Goal: Task Accomplishment & Management: Use online tool/utility

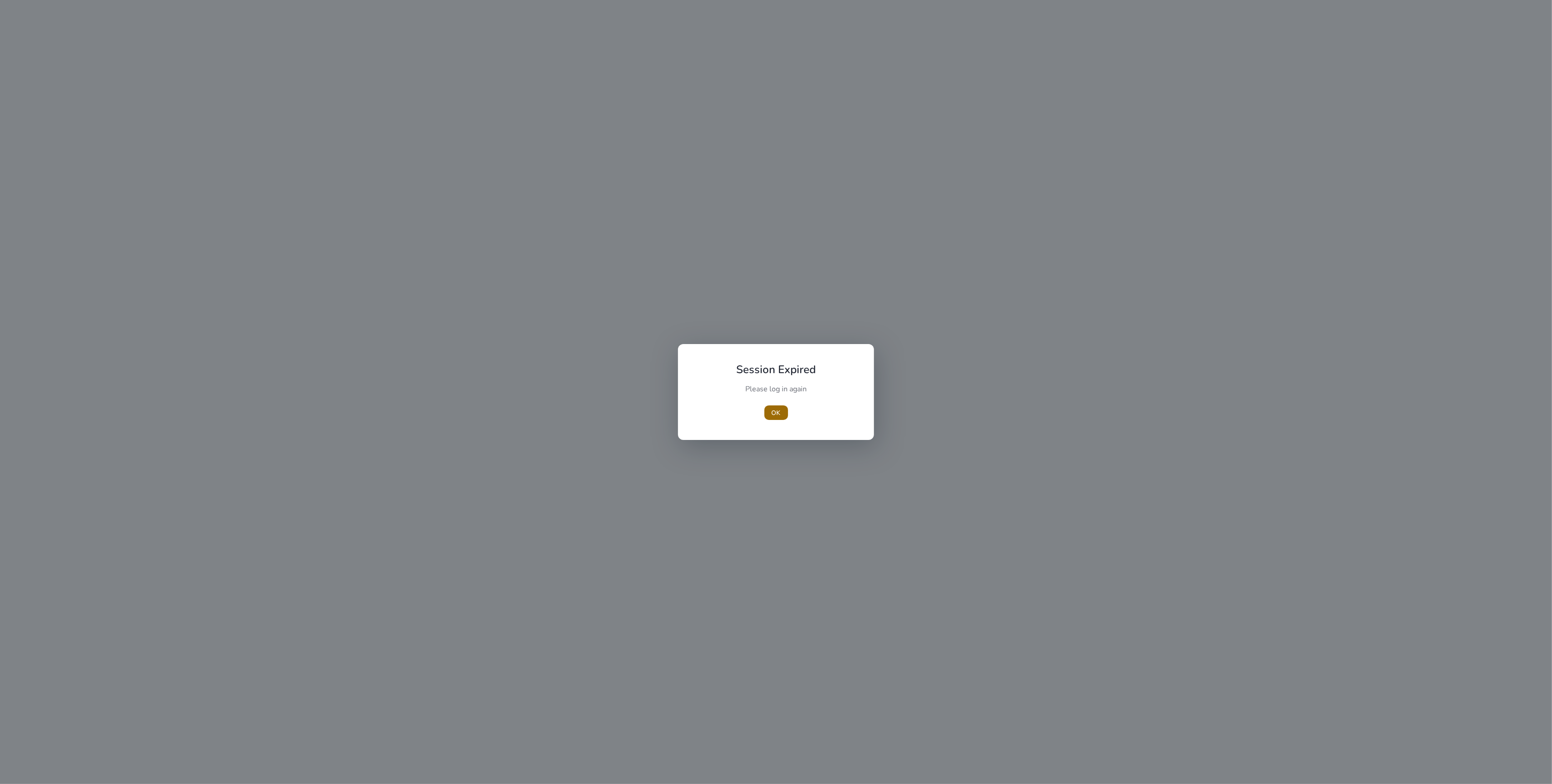
click at [782, 412] on span "button" at bounding box center [776, 412] width 24 height 22
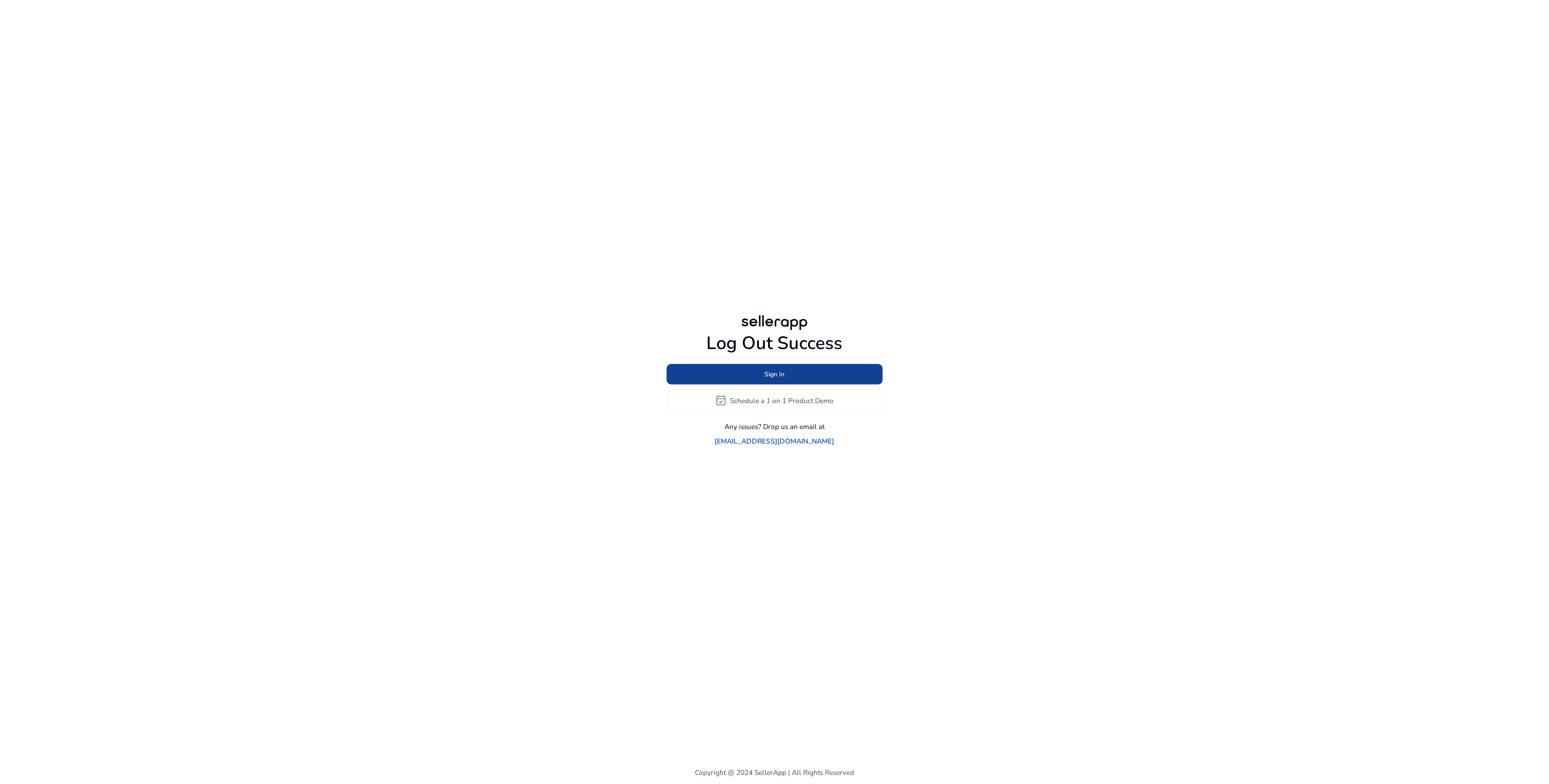
click at [795, 382] on span at bounding box center [774, 374] width 216 height 22
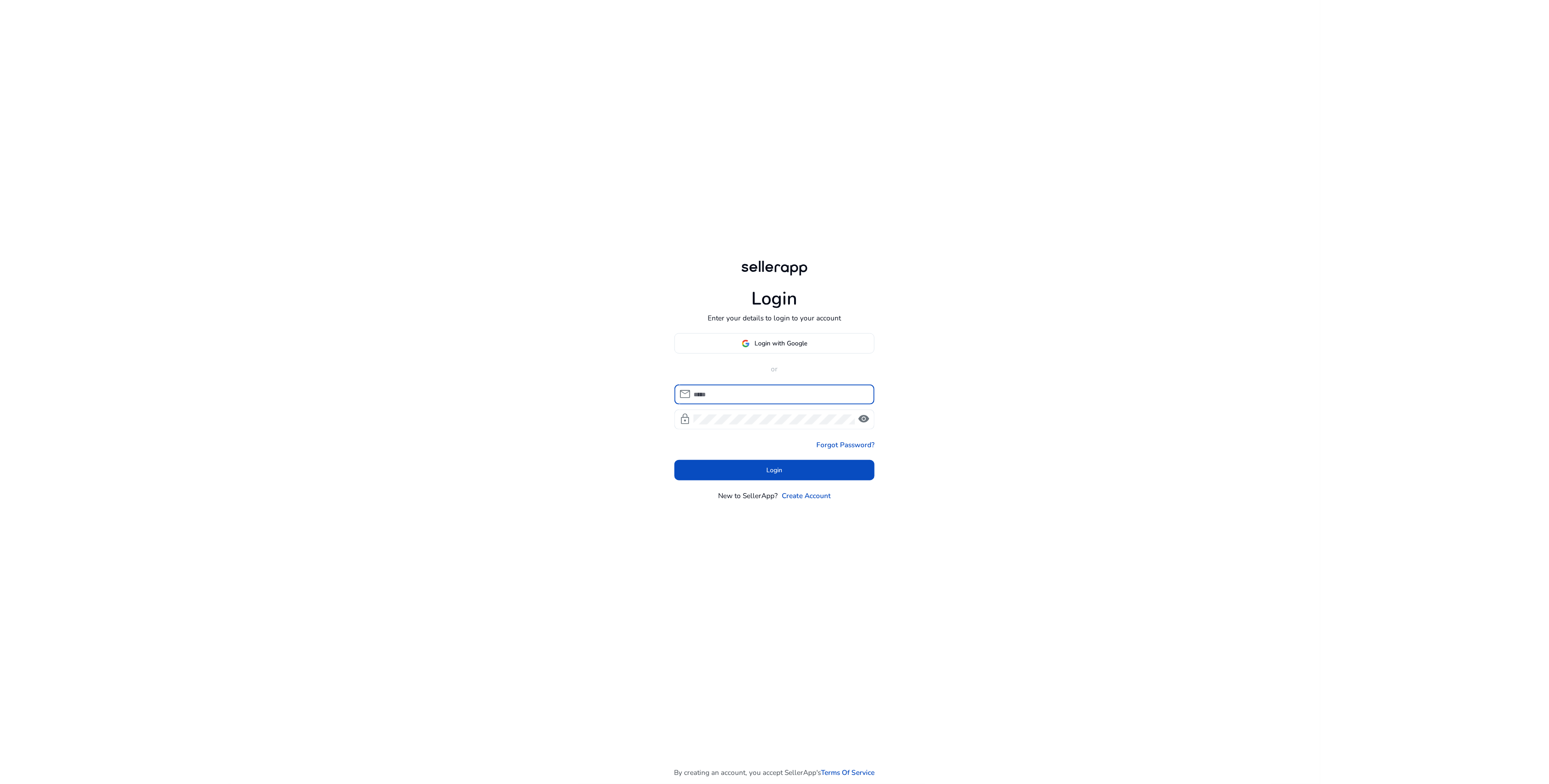
type input "**********"
click at [766, 467] on span at bounding box center [774, 469] width 200 height 22
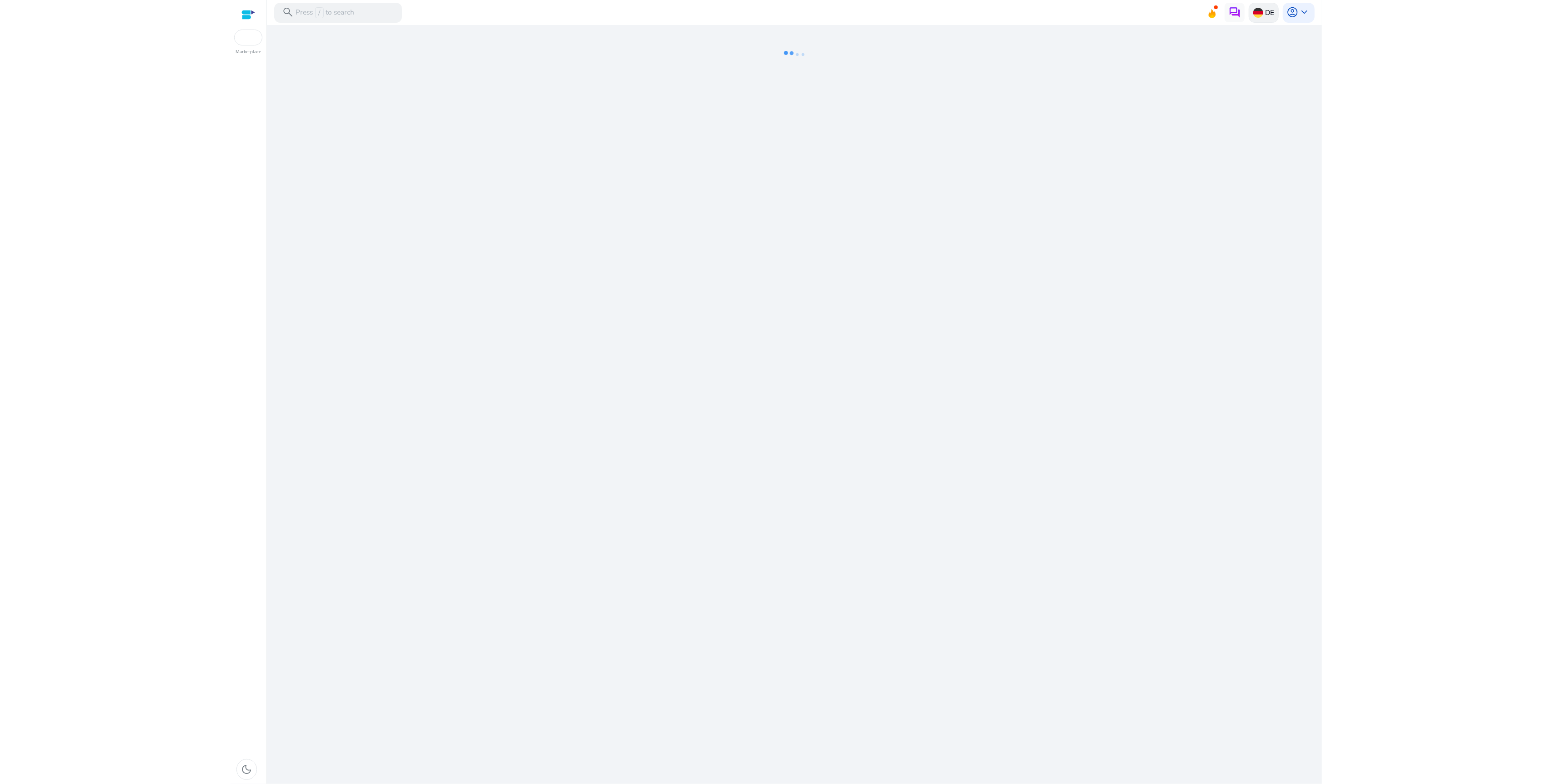
click at [1257, 18] on div "DE" at bounding box center [1263, 13] width 30 height 20
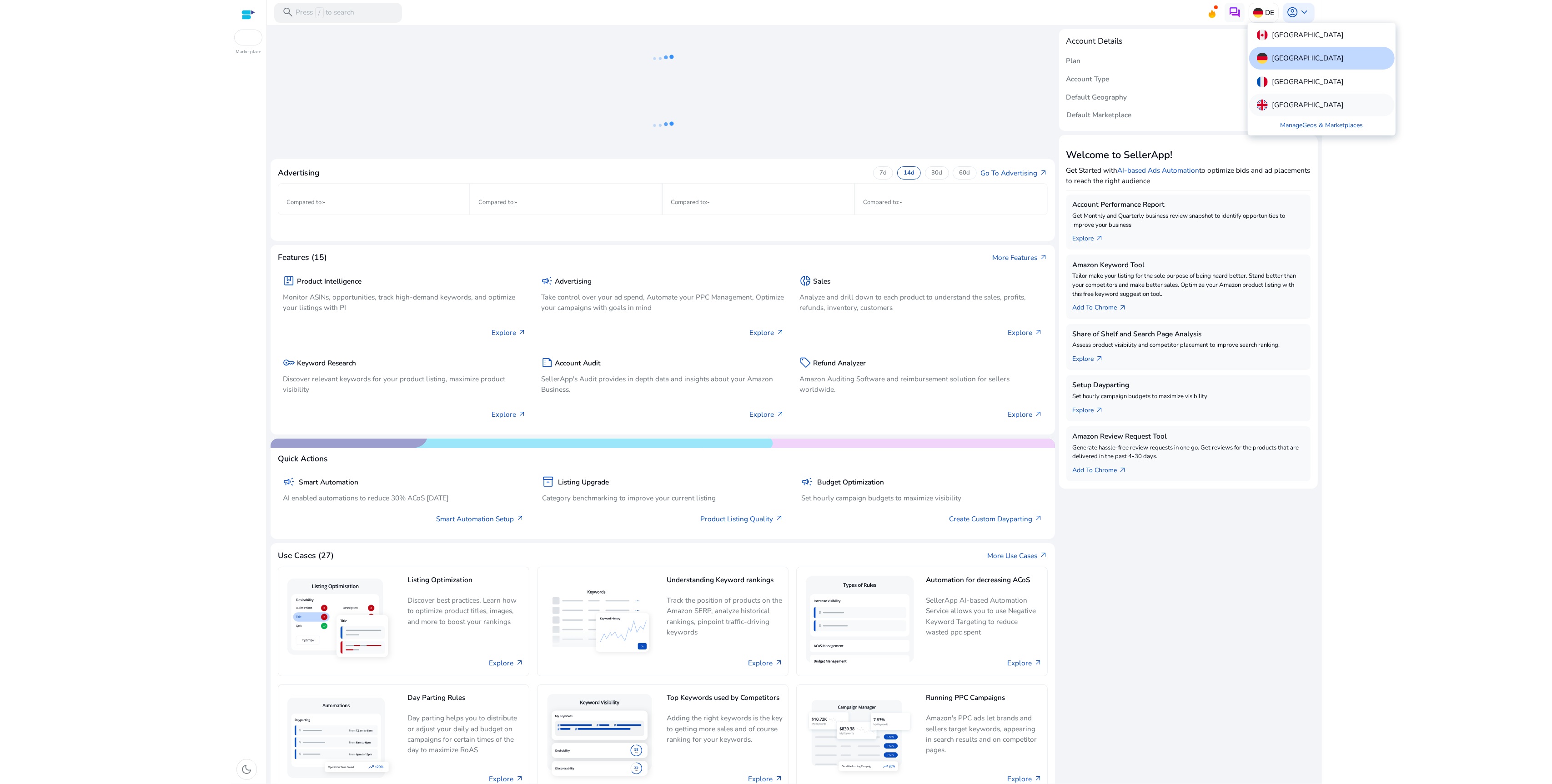
click at [1292, 105] on p "[GEOGRAPHIC_DATA]" at bounding box center [1308, 105] width 72 height 11
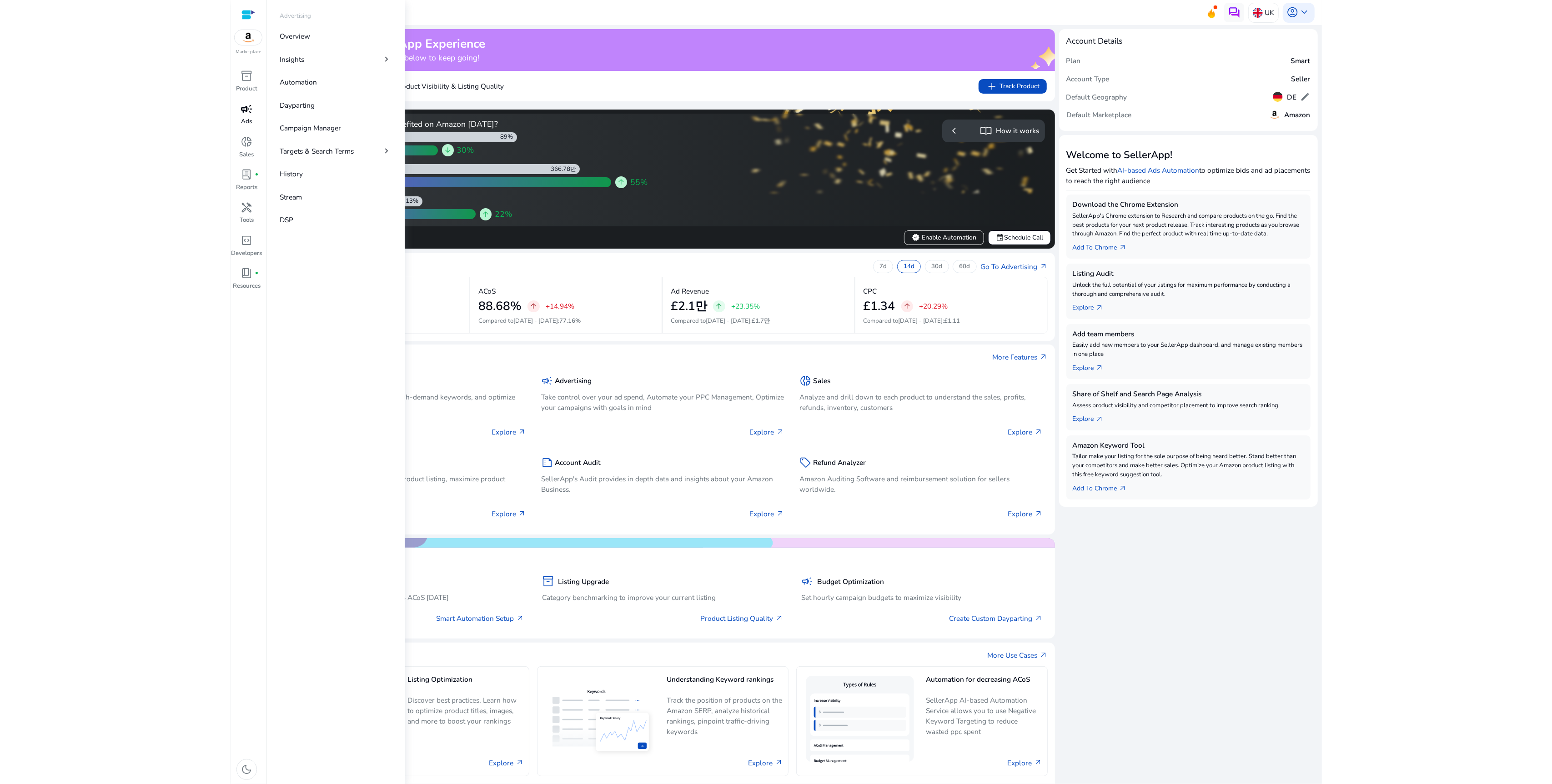
click at [247, 114] on span "campaign" at bounding box center [247, 109] width 12 height 12
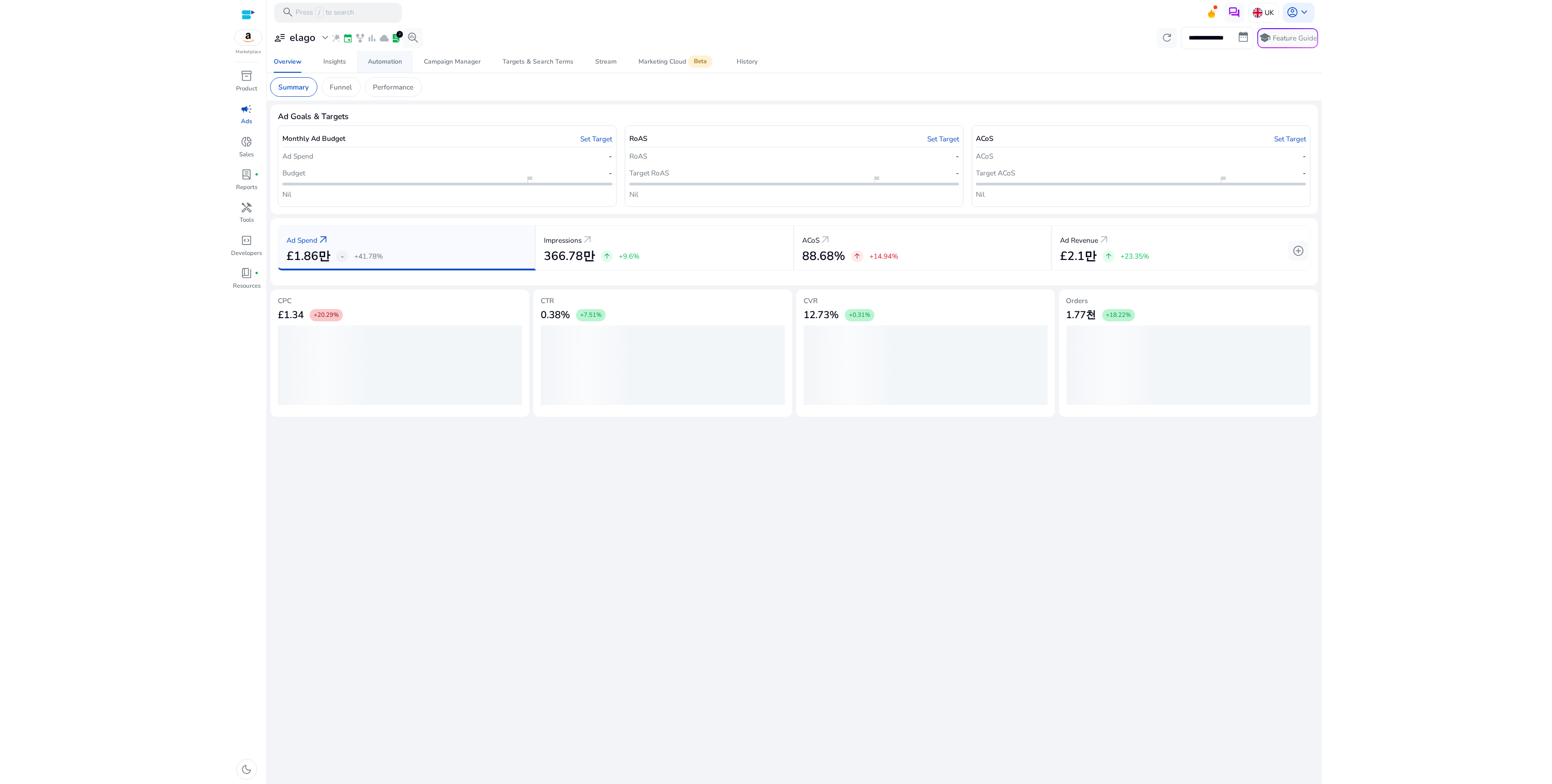
click at [394, 66] on span "Automation" at bounding box center [385, 61] width 34 height 22
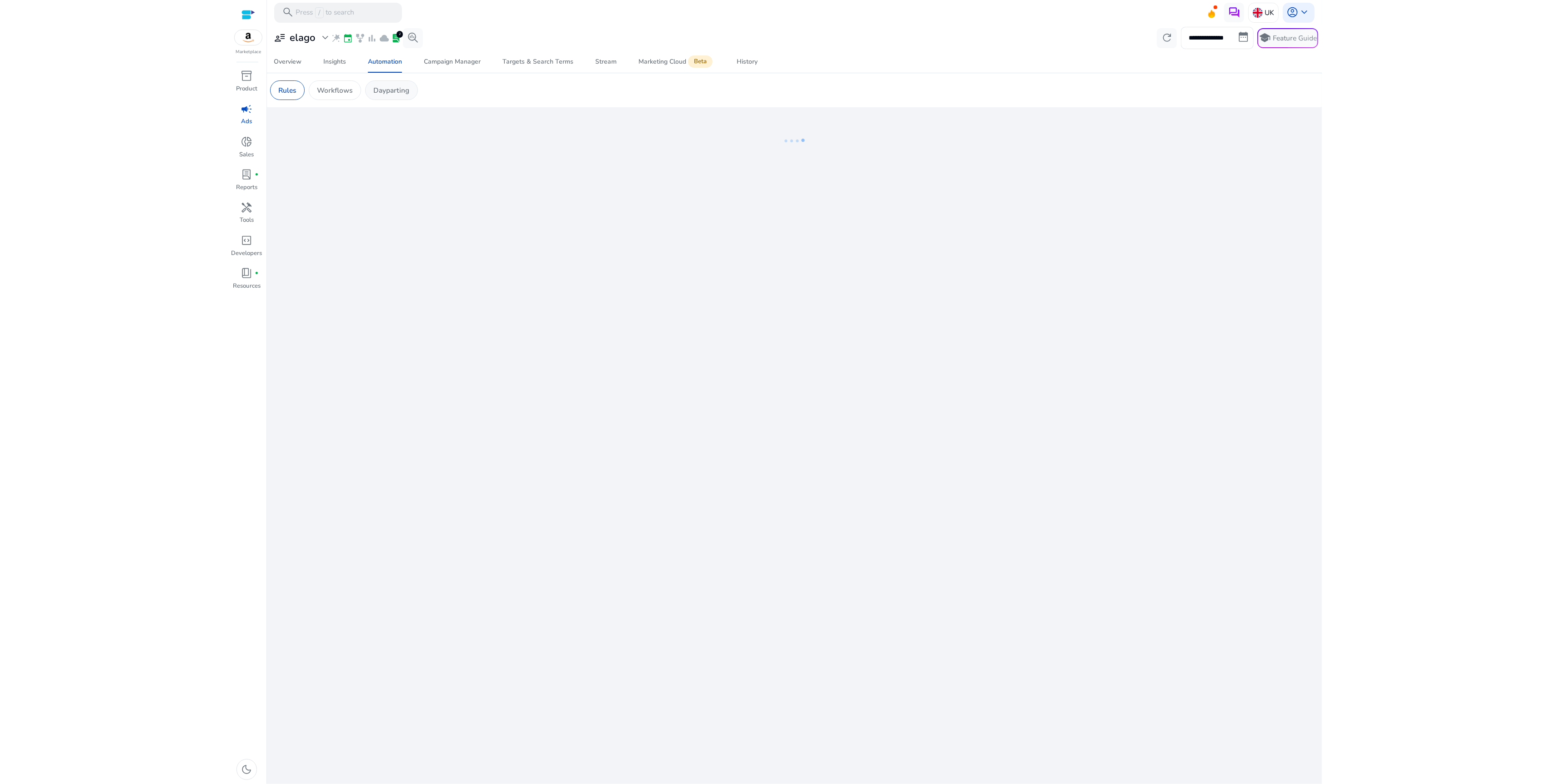
click at [408, 91] on p "Dayparting" at bounding box center [391, 90] width 36 height 10
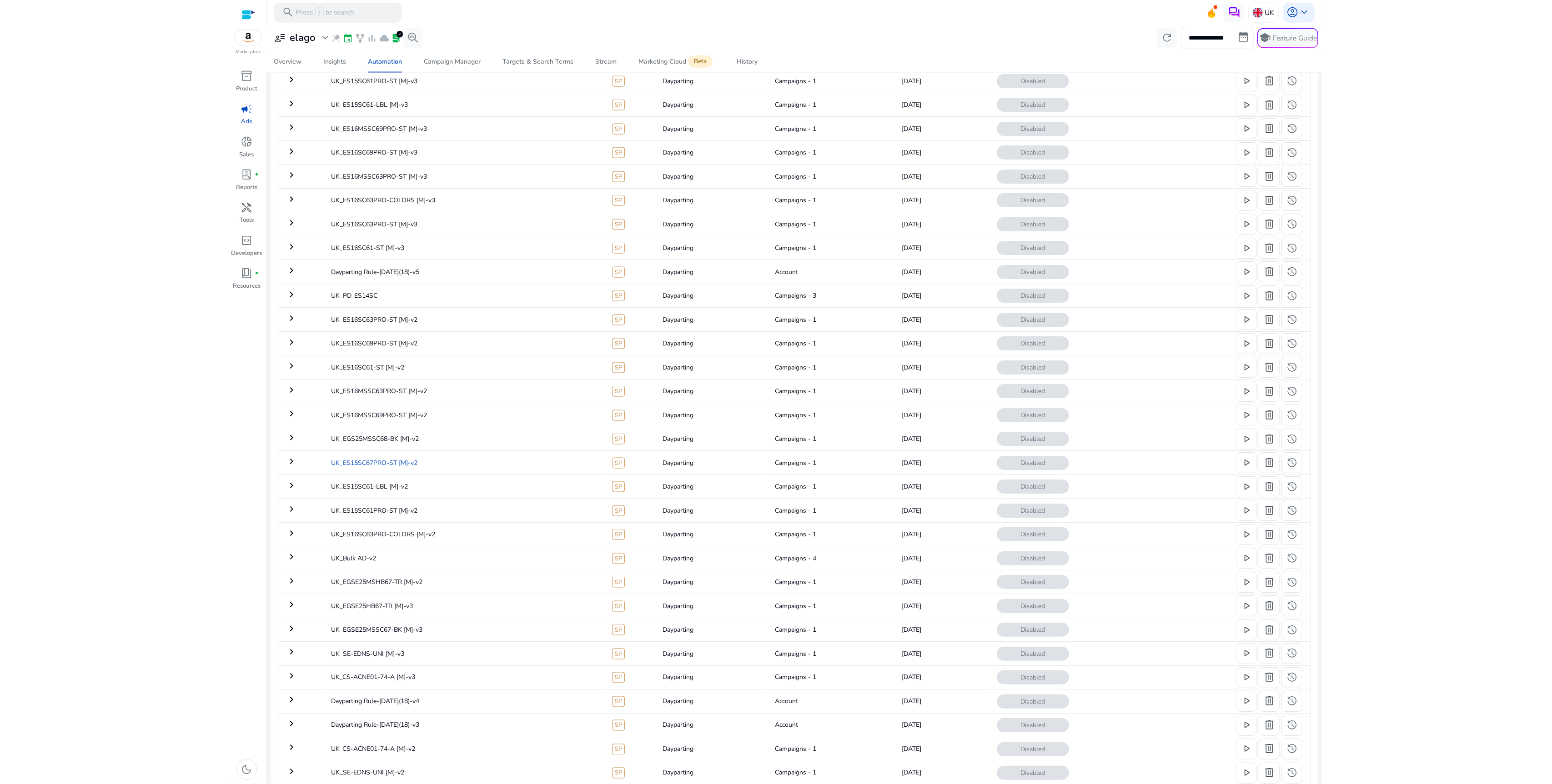
scroll to position [2324, 0]
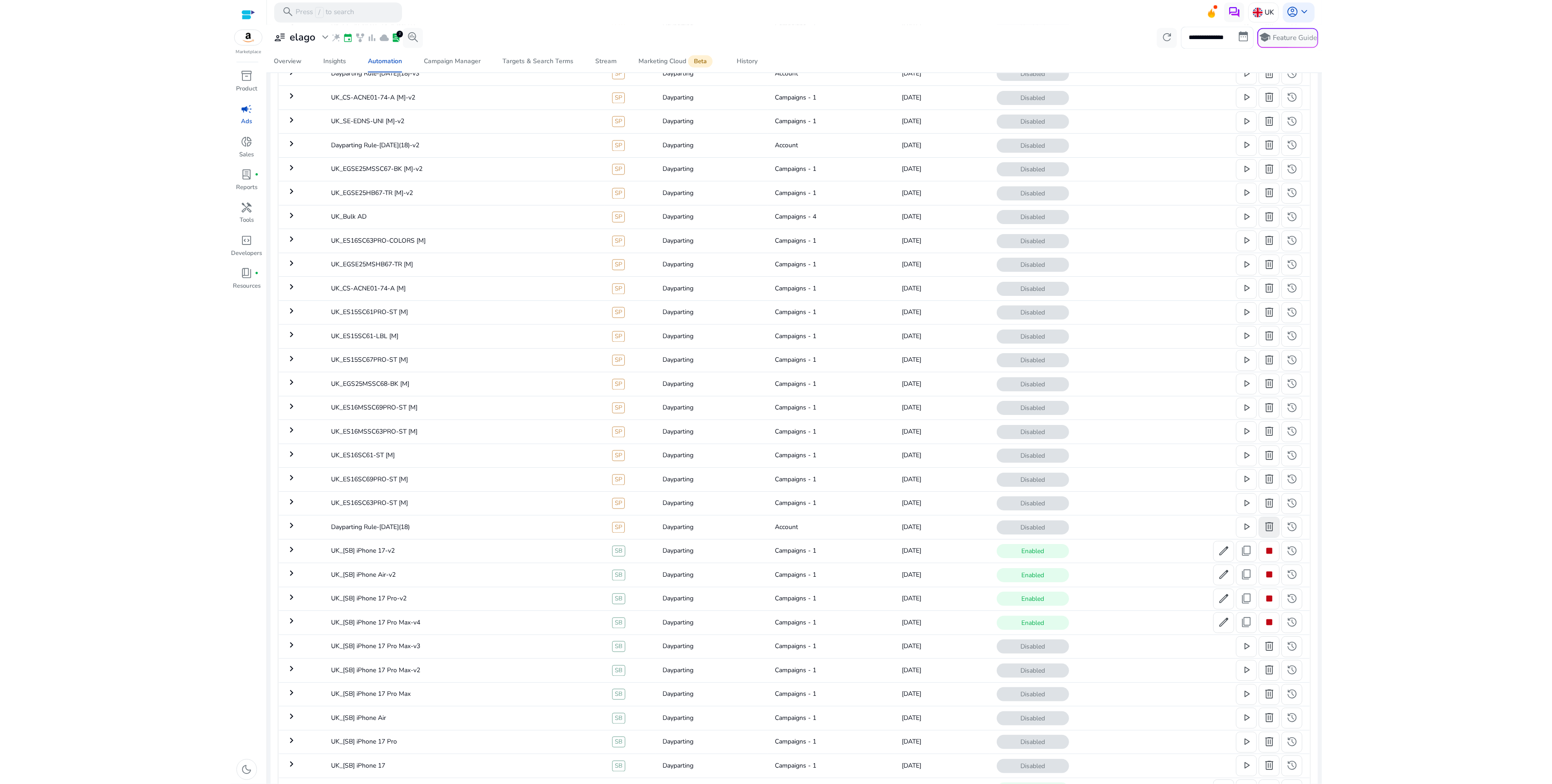
click at [1263, 533] on span "delete" at bounding box center [1269, 527] width 12 height 12
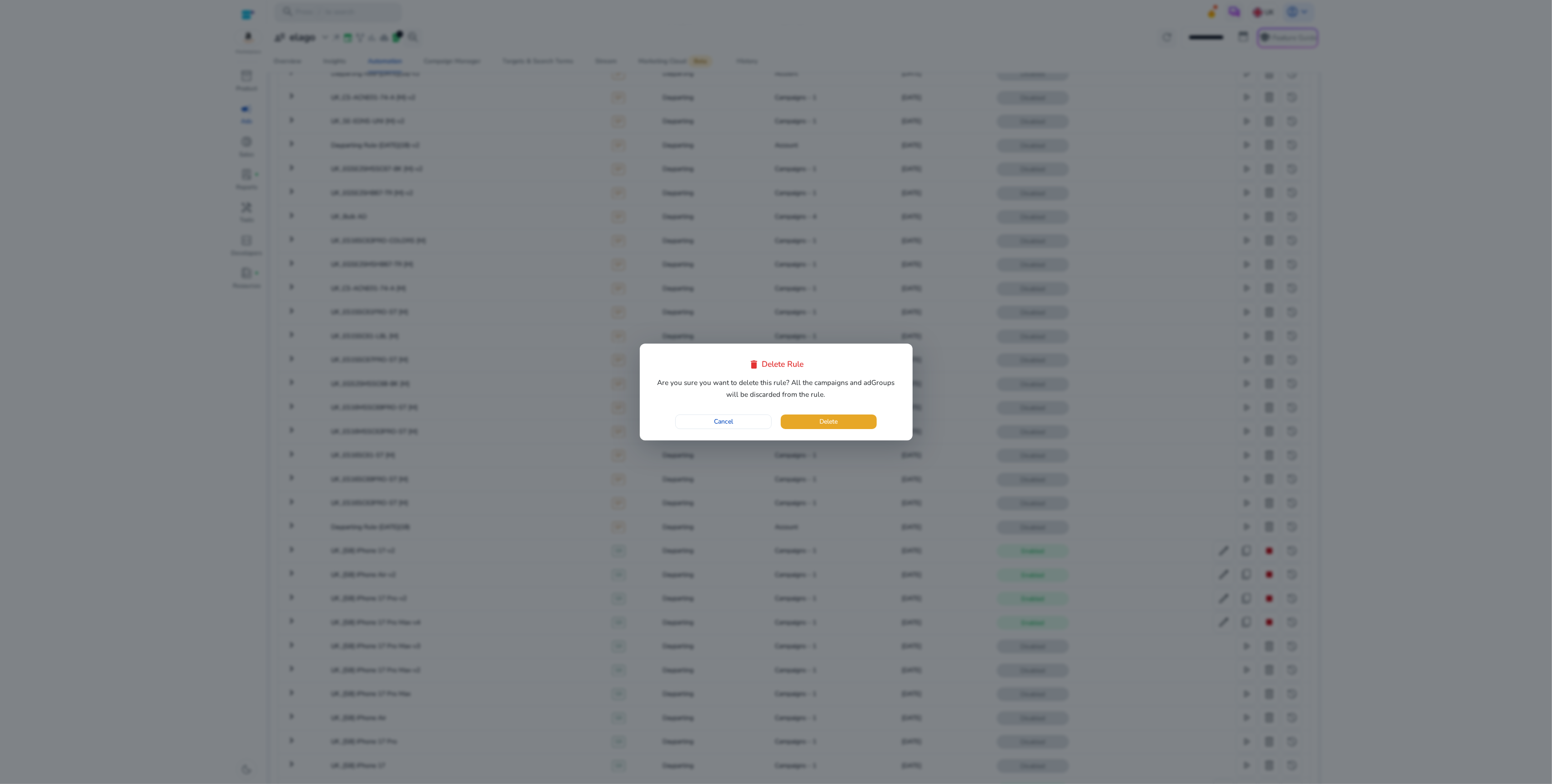
click button "Delete" at bounding box center [828, 422] width 96 height 15
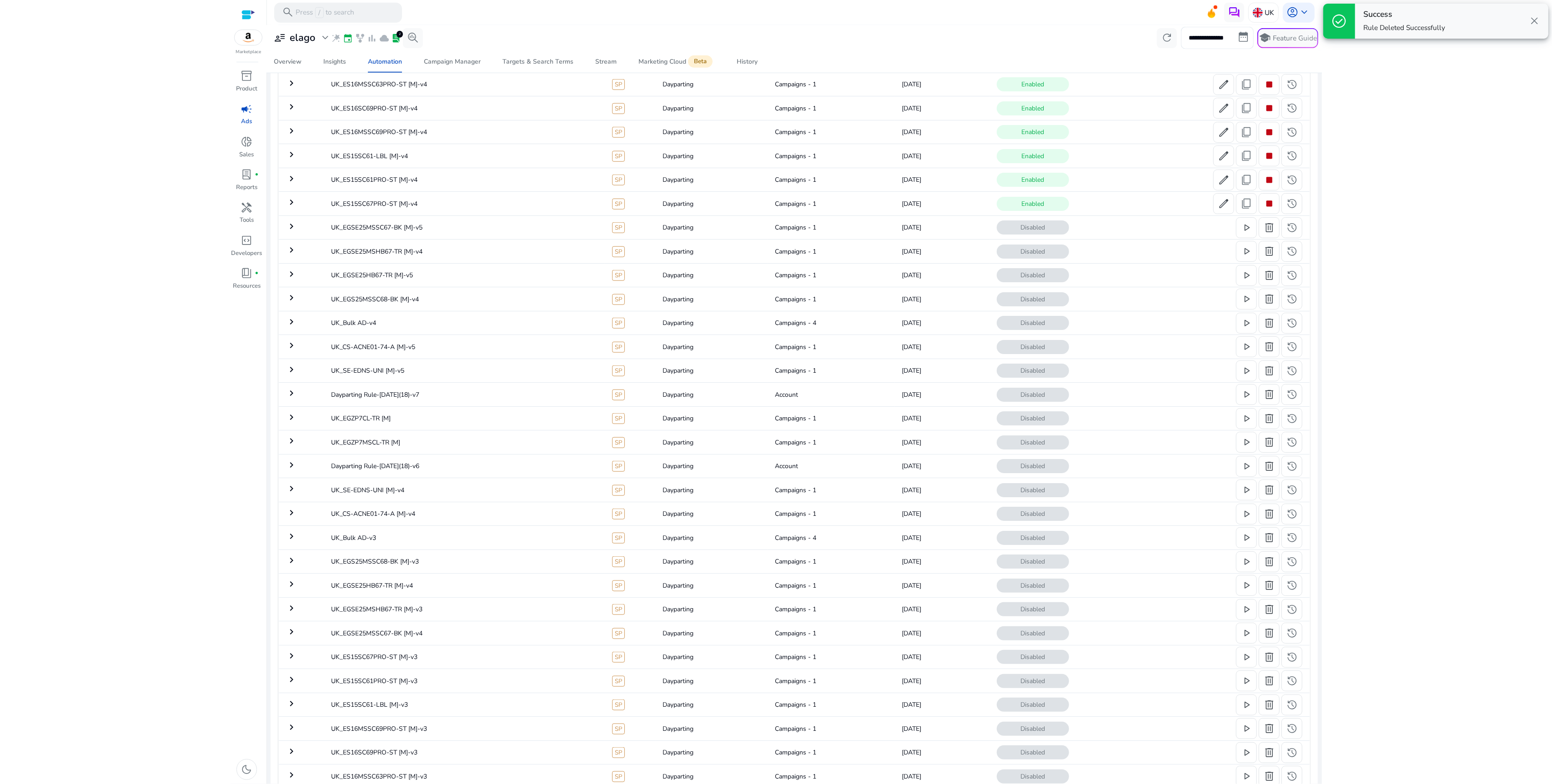
scroll to position [1055, 0]
click at [1266, 248] on span "delete" at bounding box center [1269, 245] width 12 height 12
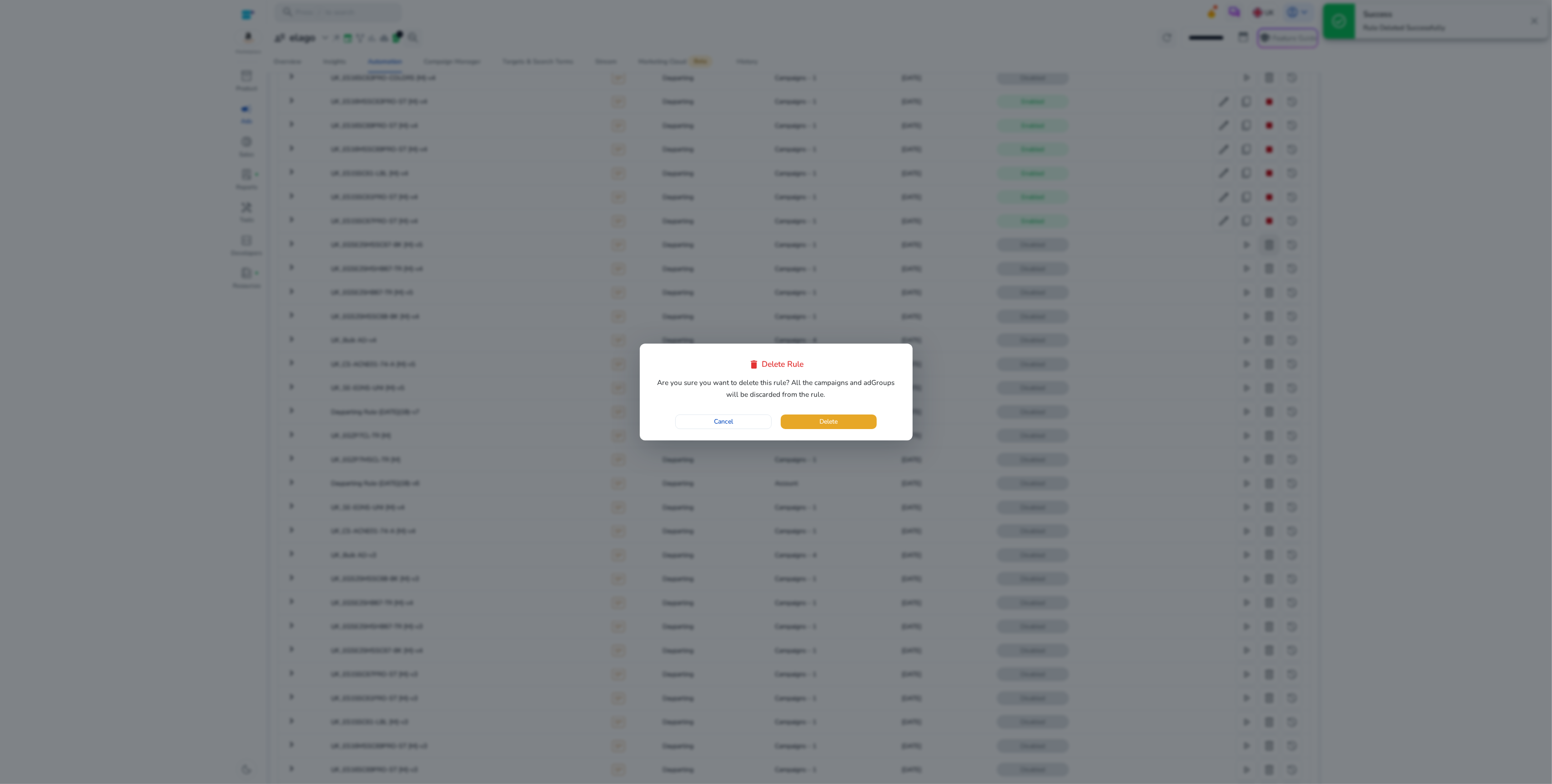
click button "Delete" at bounding box center [828, 422] width 96 height 15
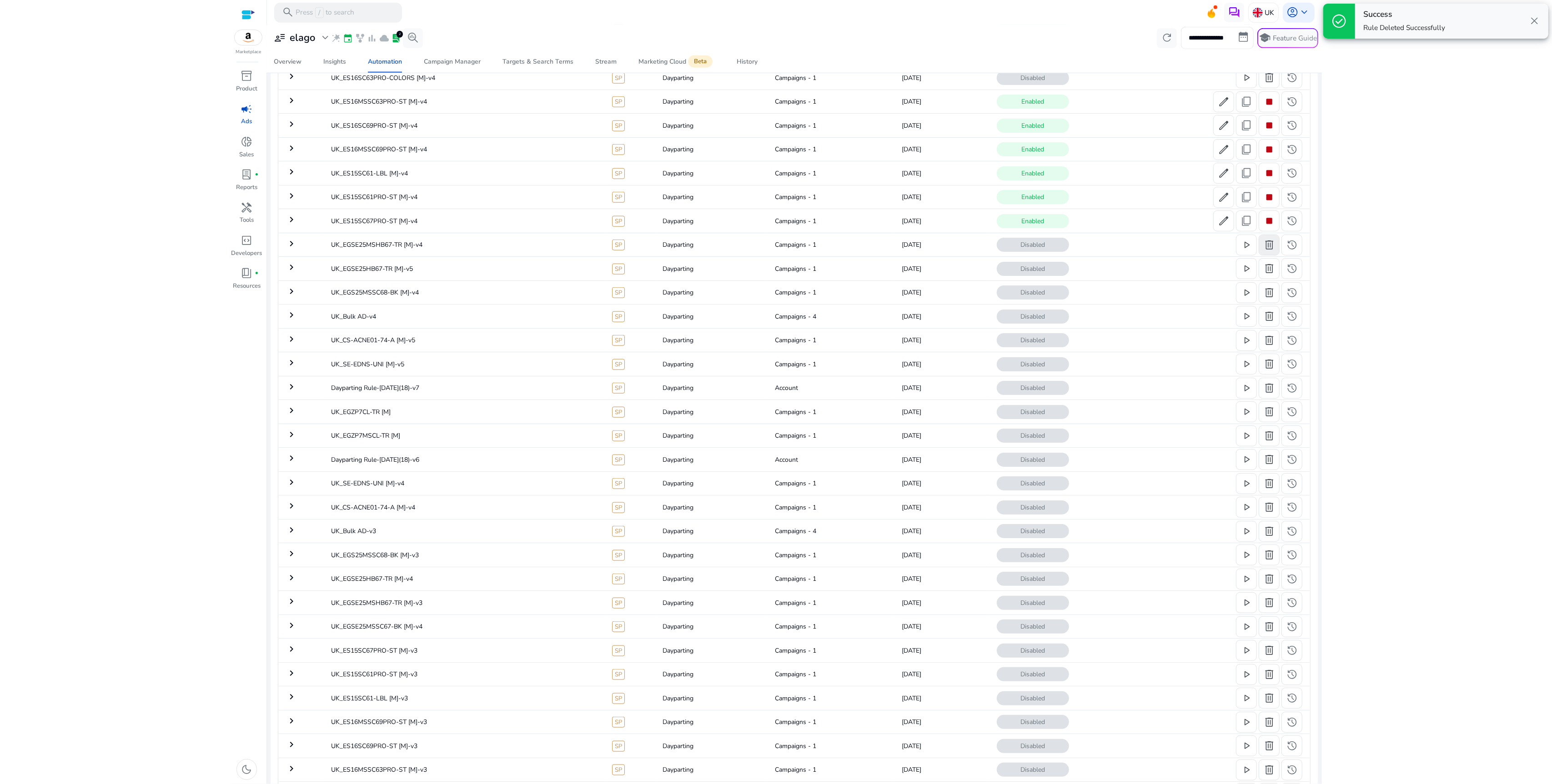
click at [1266, 251] on span "delete" at bounding box center [1269, 245] width 12 height 12
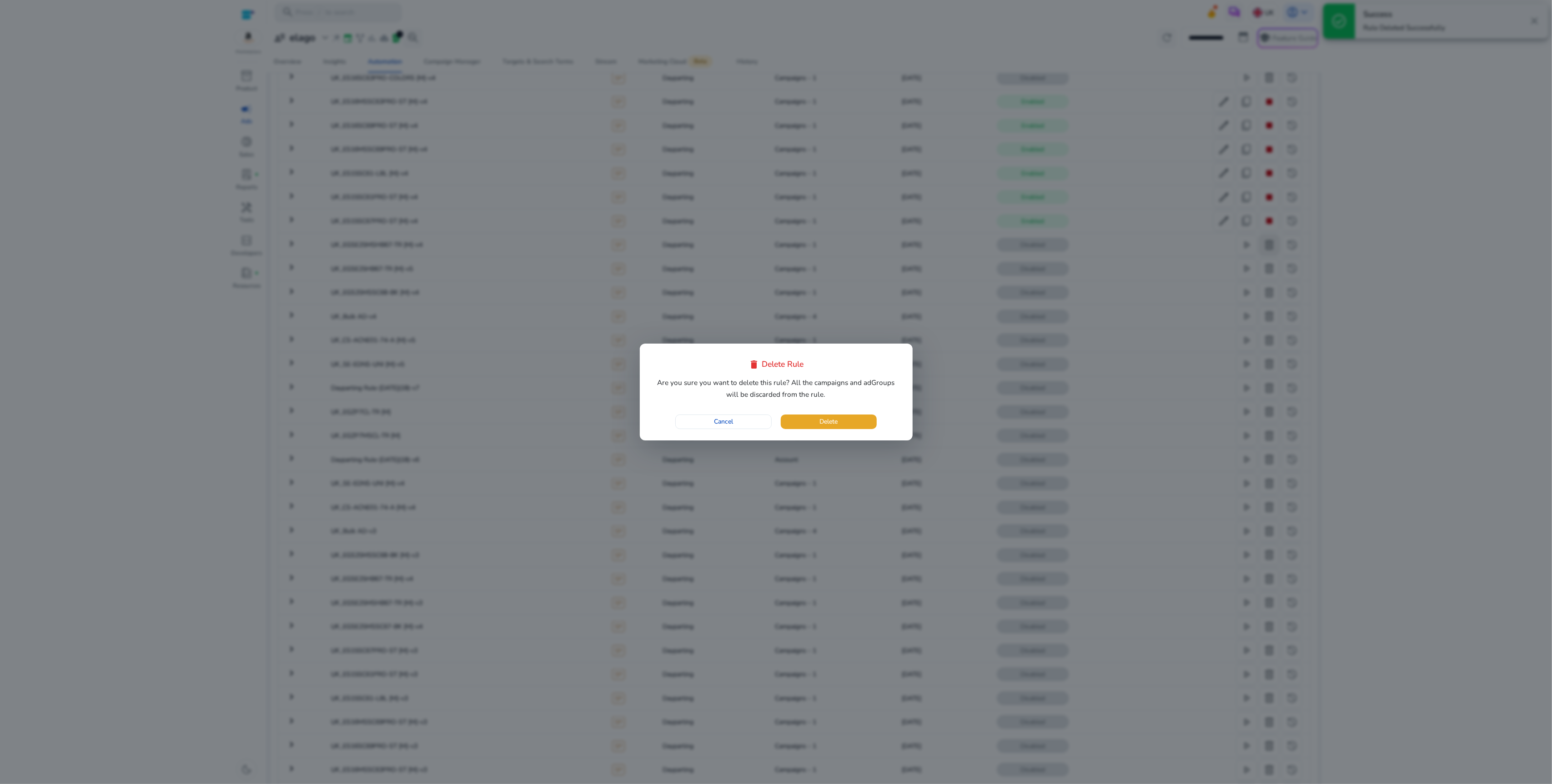
click at [780, 414] on button "Delete" at bounding box center [828, 422] width 96 height 15
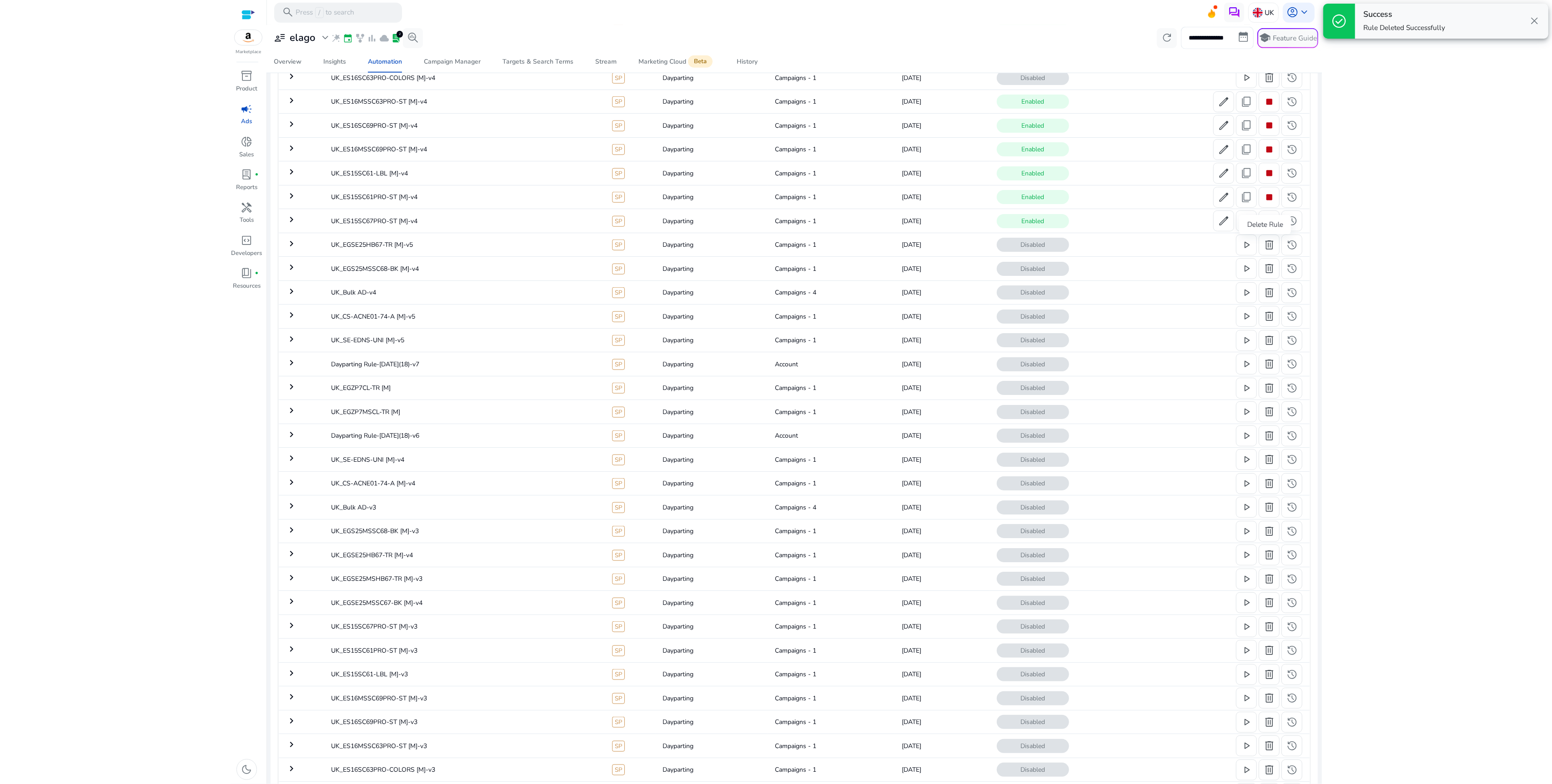
click at [1266, 251] on span "delete" at bounding box center [1269, 245] width 12 height 12
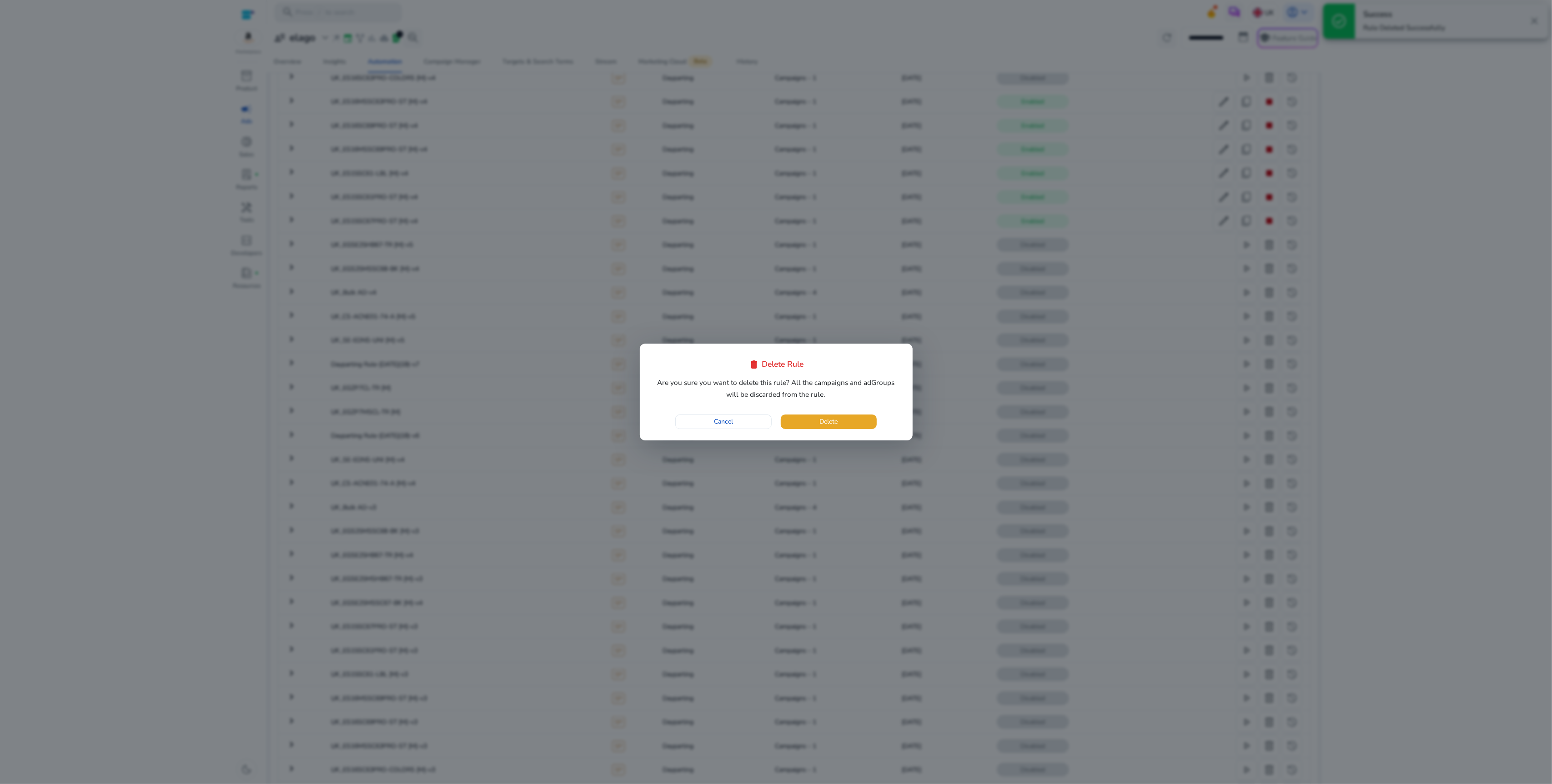
click button "Delete" at bounding box center [828, 422] width 96 height 15
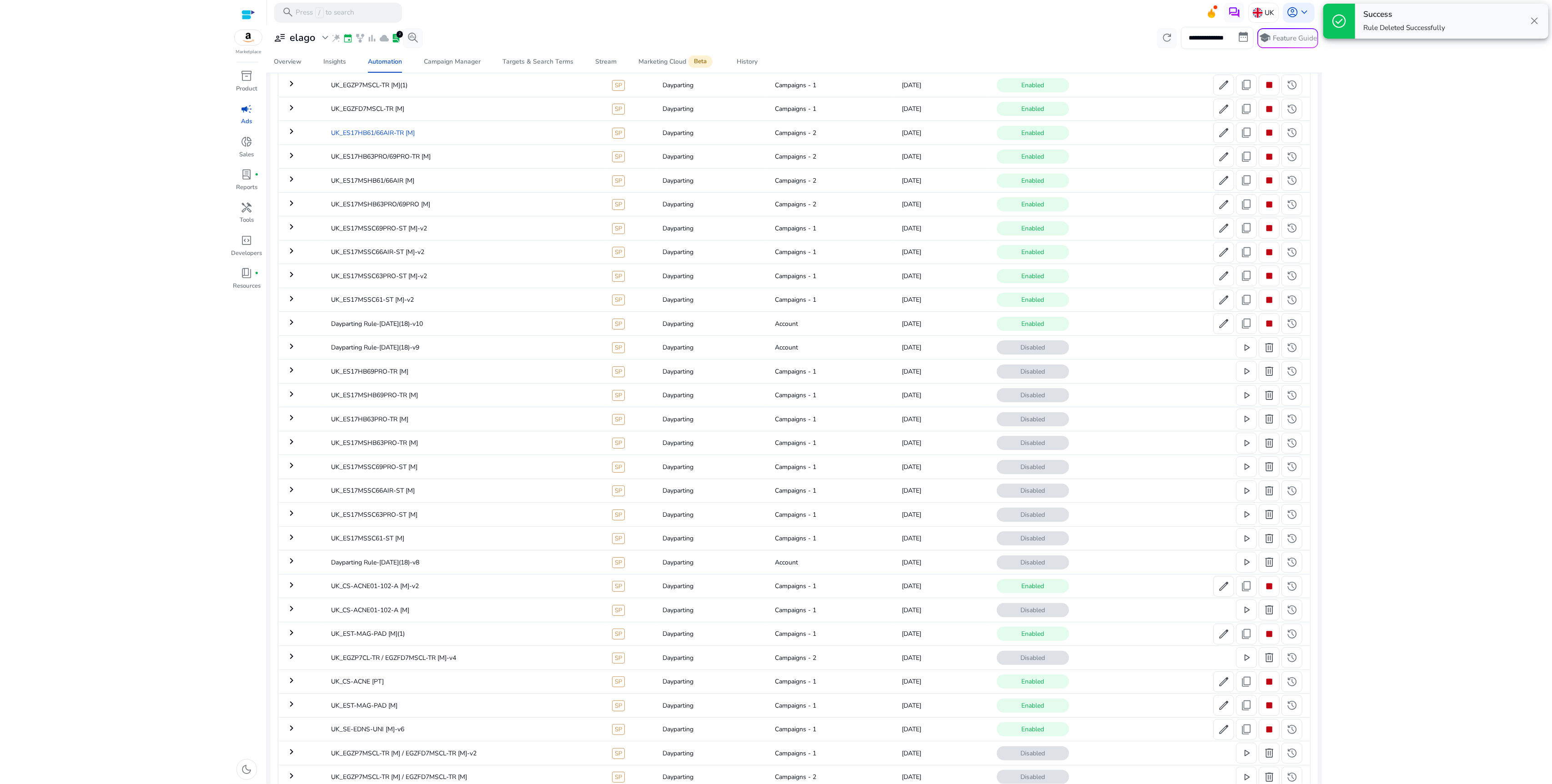
scroll to position [0, 0]
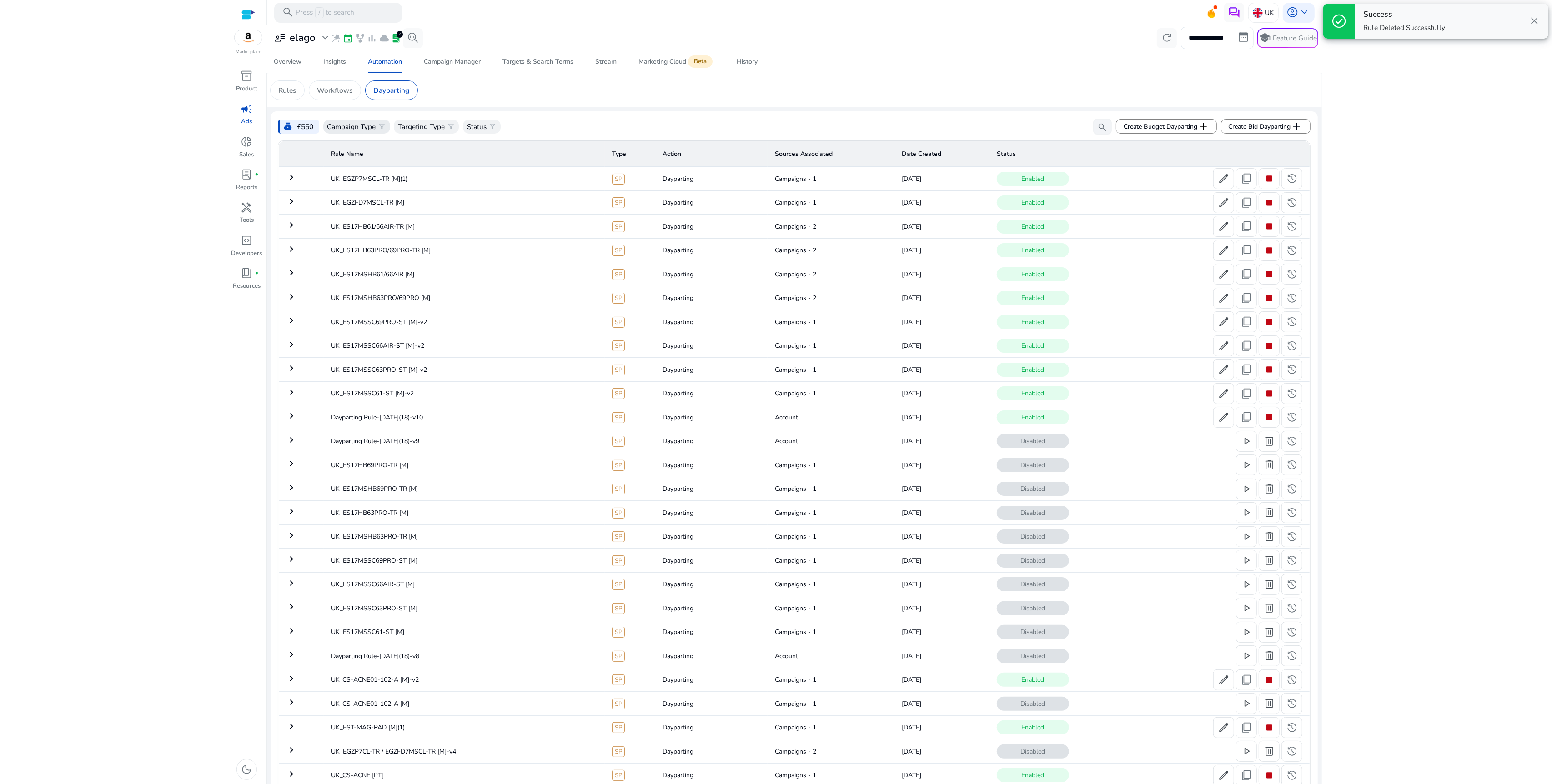
click at [363, 124] on p "Campaign Type" at bounding box center [350, 126] width 48 height 10
click at [481, 125] on div at bounding box center [776, 392] width 1552 height 784
click at [479, 127] on p "Status" at bounding box center [477, 126] width 19 height 10
click at [485, 173] on div "Enabled" at bounding box center [510, 172] width 91 height 22
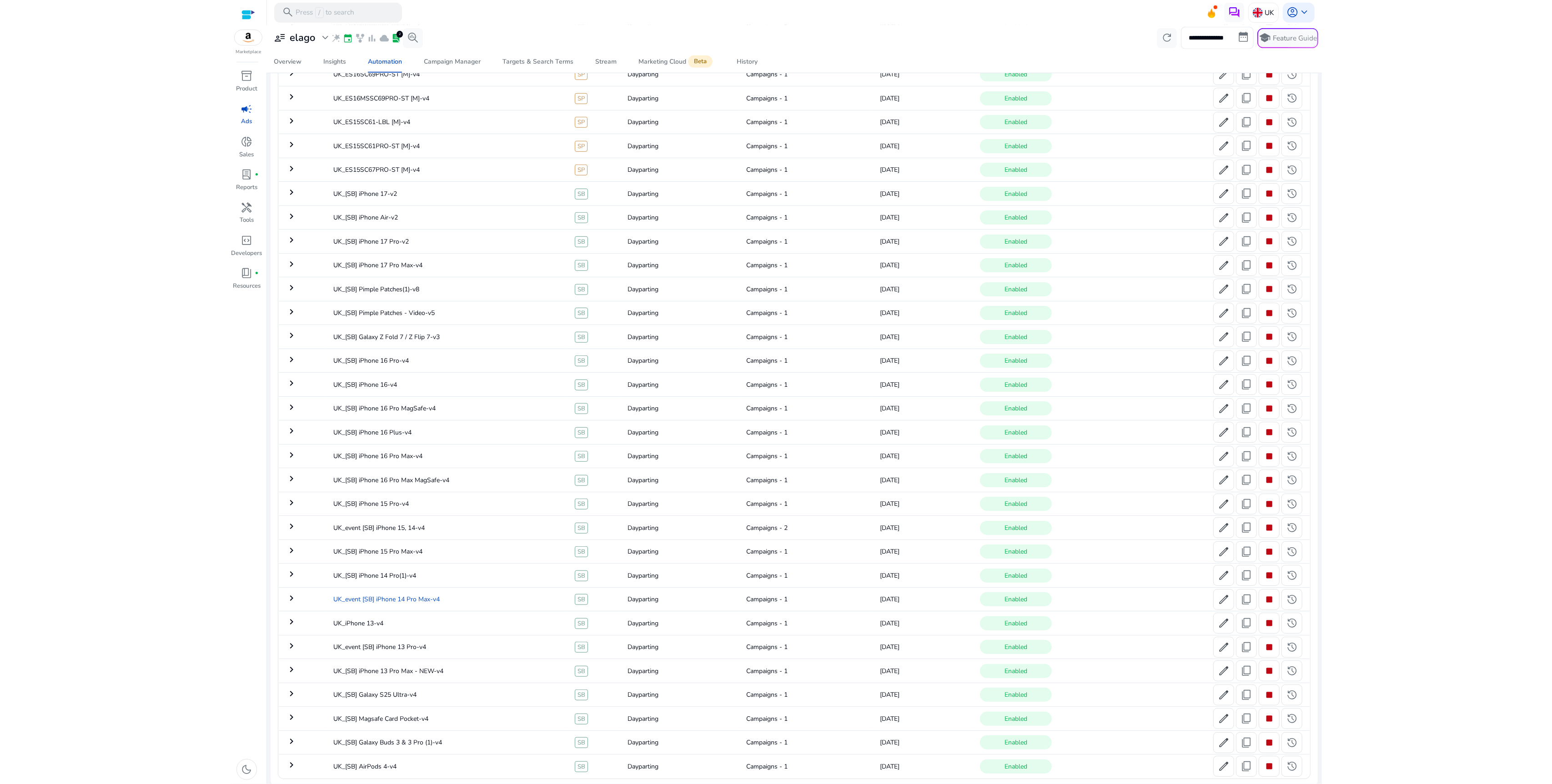
scroll to position [612, 0]
click at [1266, 285] on span "stop" at bounding box center [1269, 287] width 12 height 12
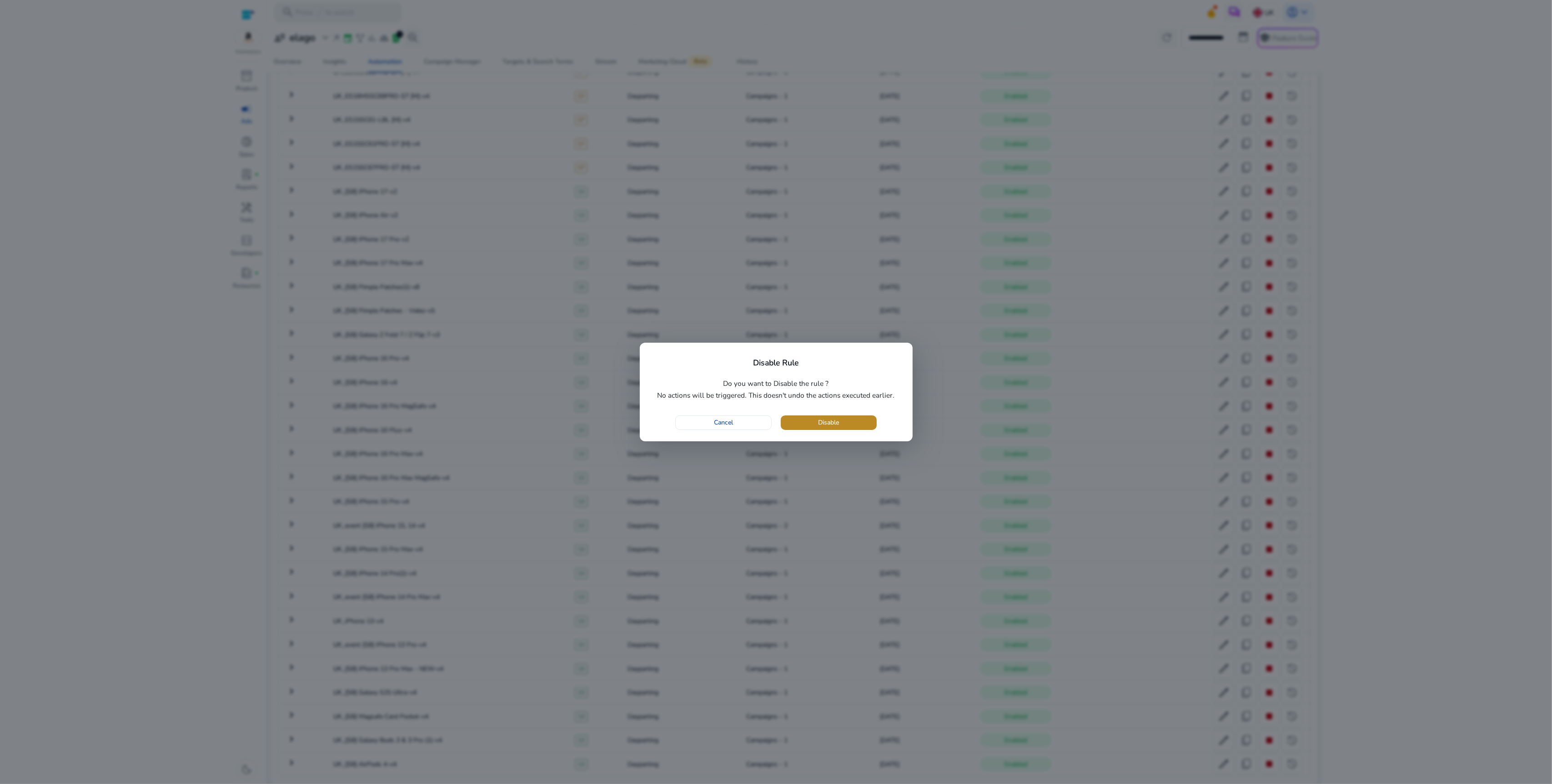
click at [859, 417] on span "button" at bounding box center [828, 422] width 96 height 22
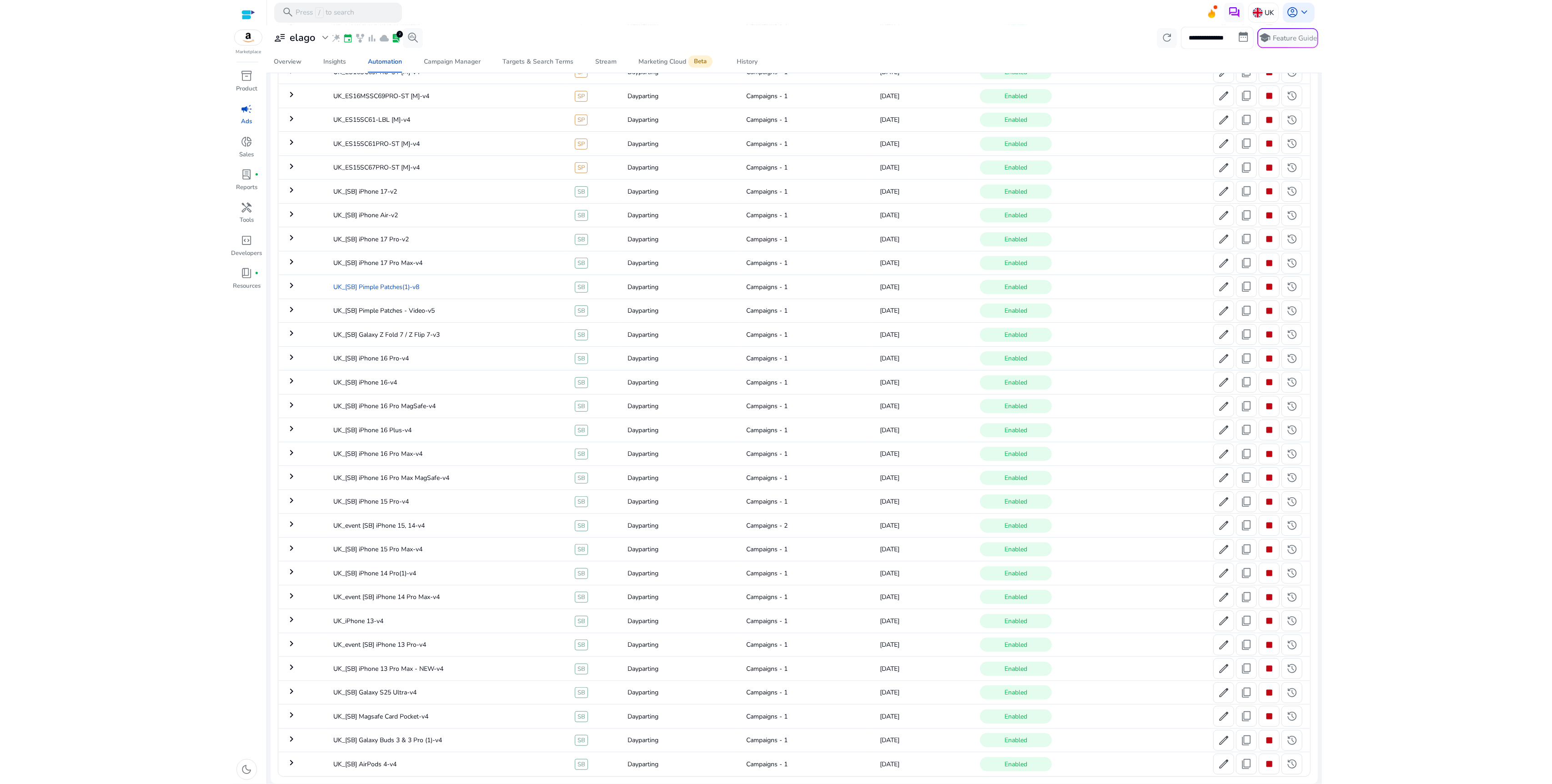
click at [443, 280] on td "UK_[SB] Pimple Patches(1)-v8" at bounding box center [446, 287] width 242 height 24
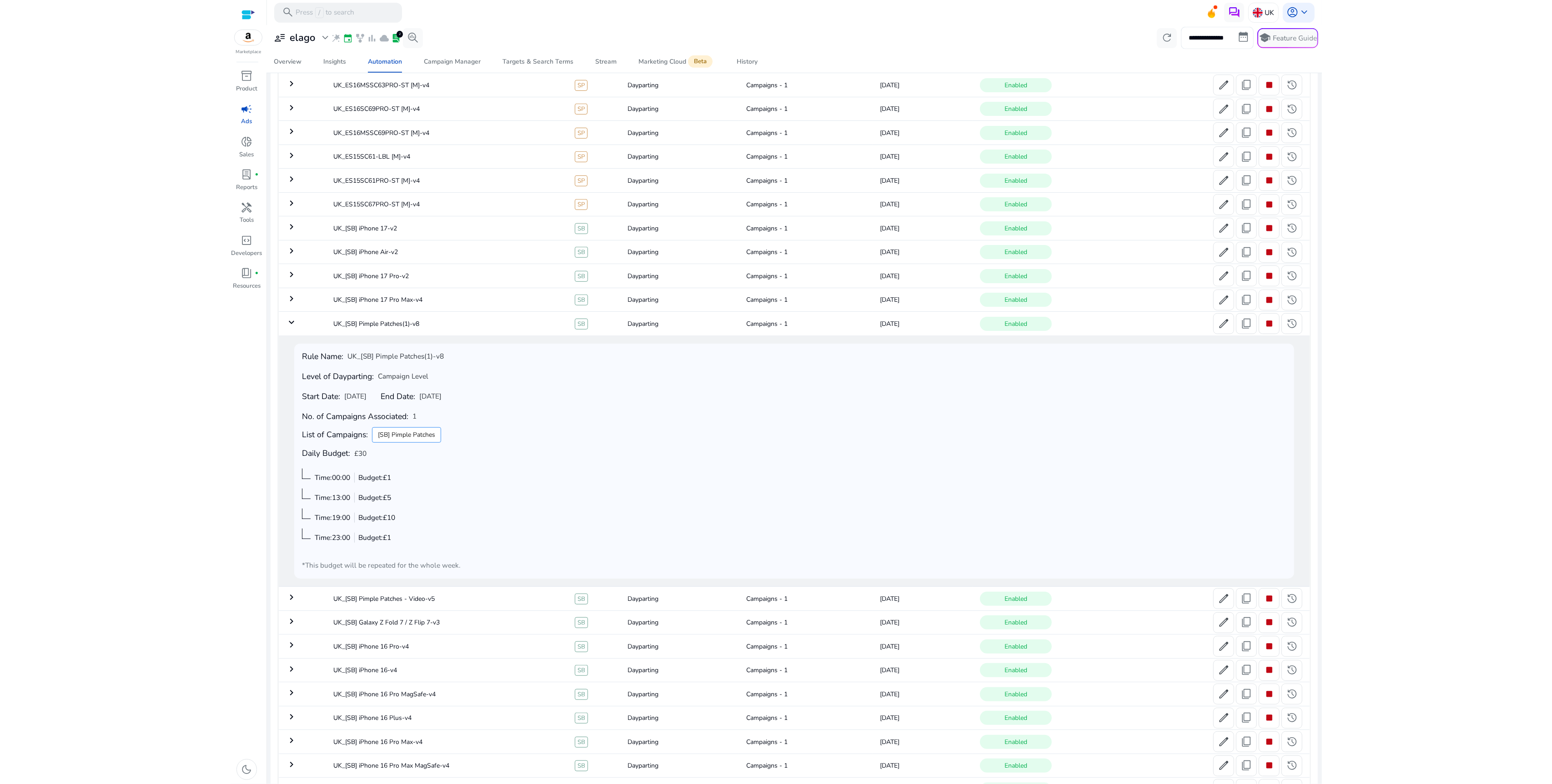
scroll to position [573, 0]
click at [1272, 327] on span at bounding box center [1269, 321] width 20 height 22
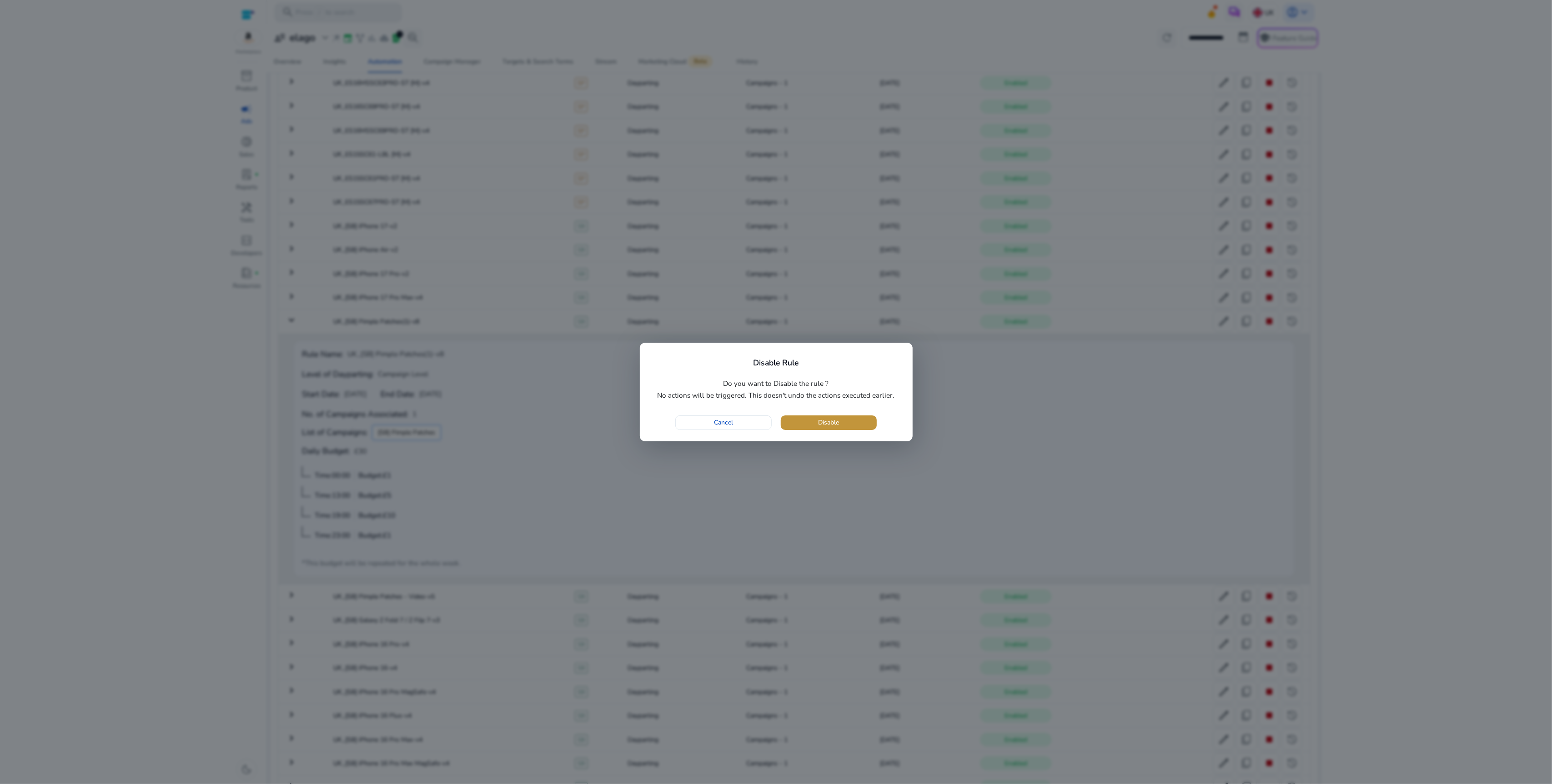
click at [840, 420] on span "button" at bounding box center [828, 422] width 96 height 22
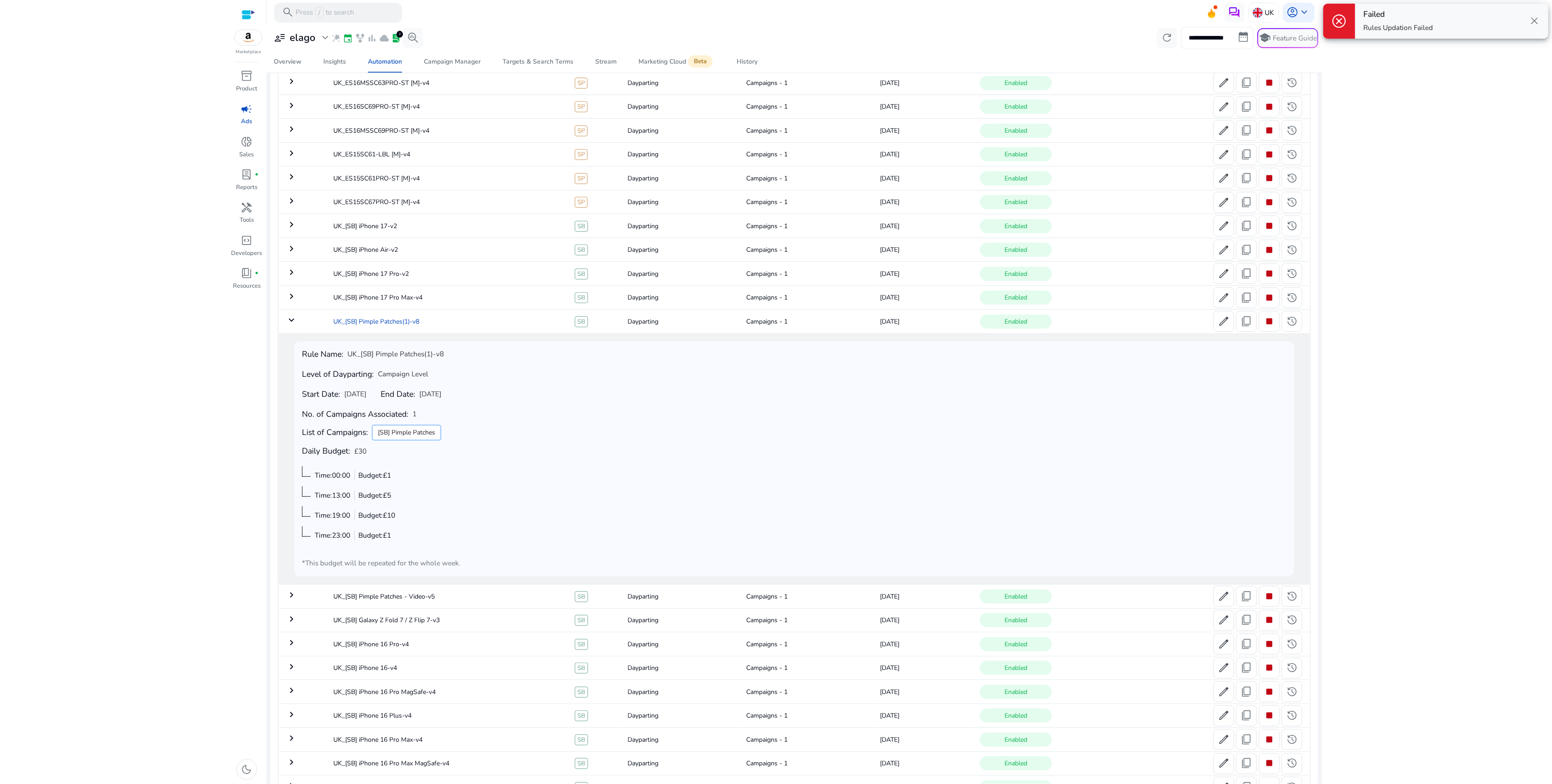
click at [382, 320] on td "UK_[SB] Pimple Patches(1)-v8" at bounding box center [446, 321] width 242 height 24
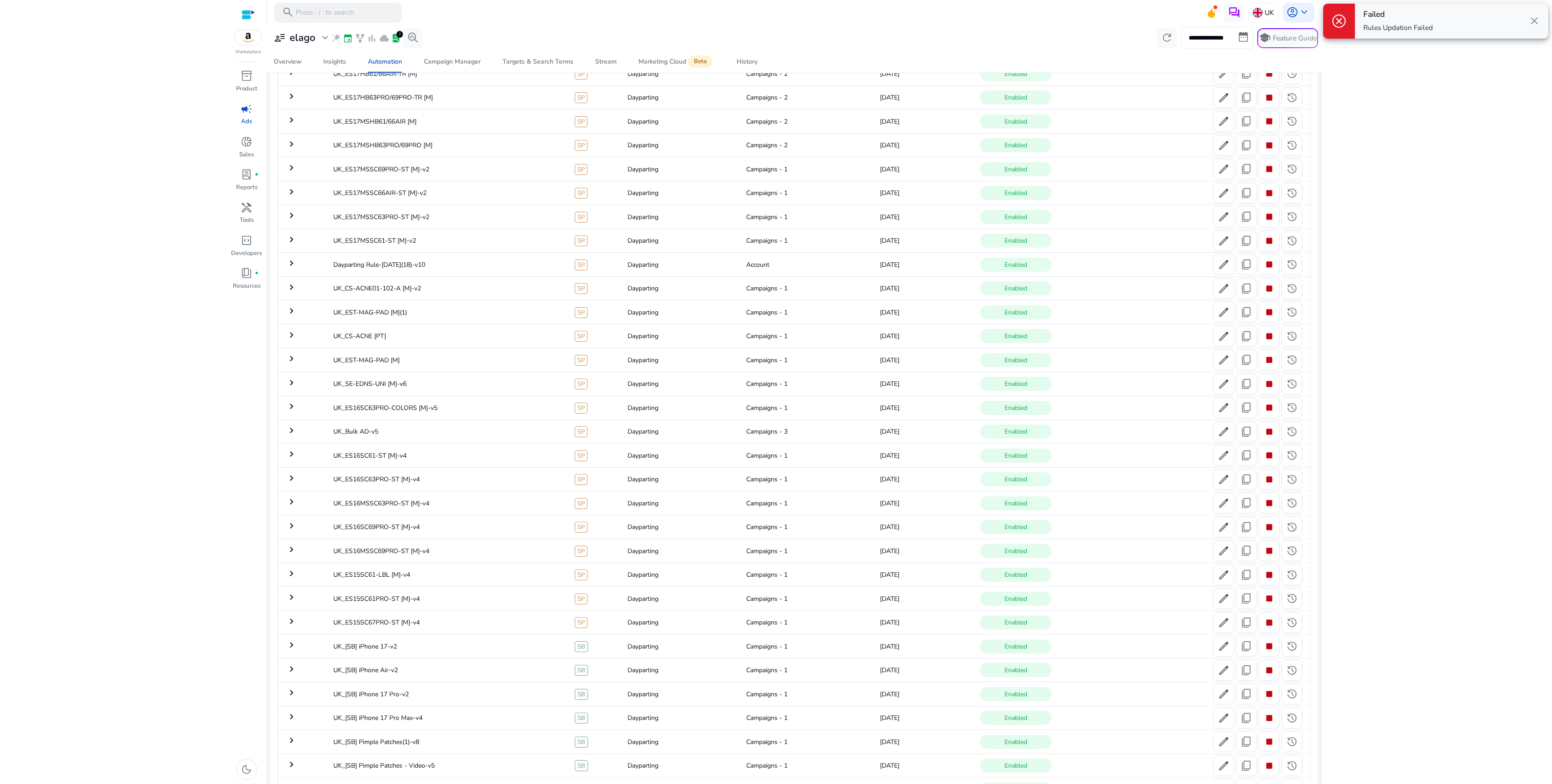
scroll to position [0, 0]
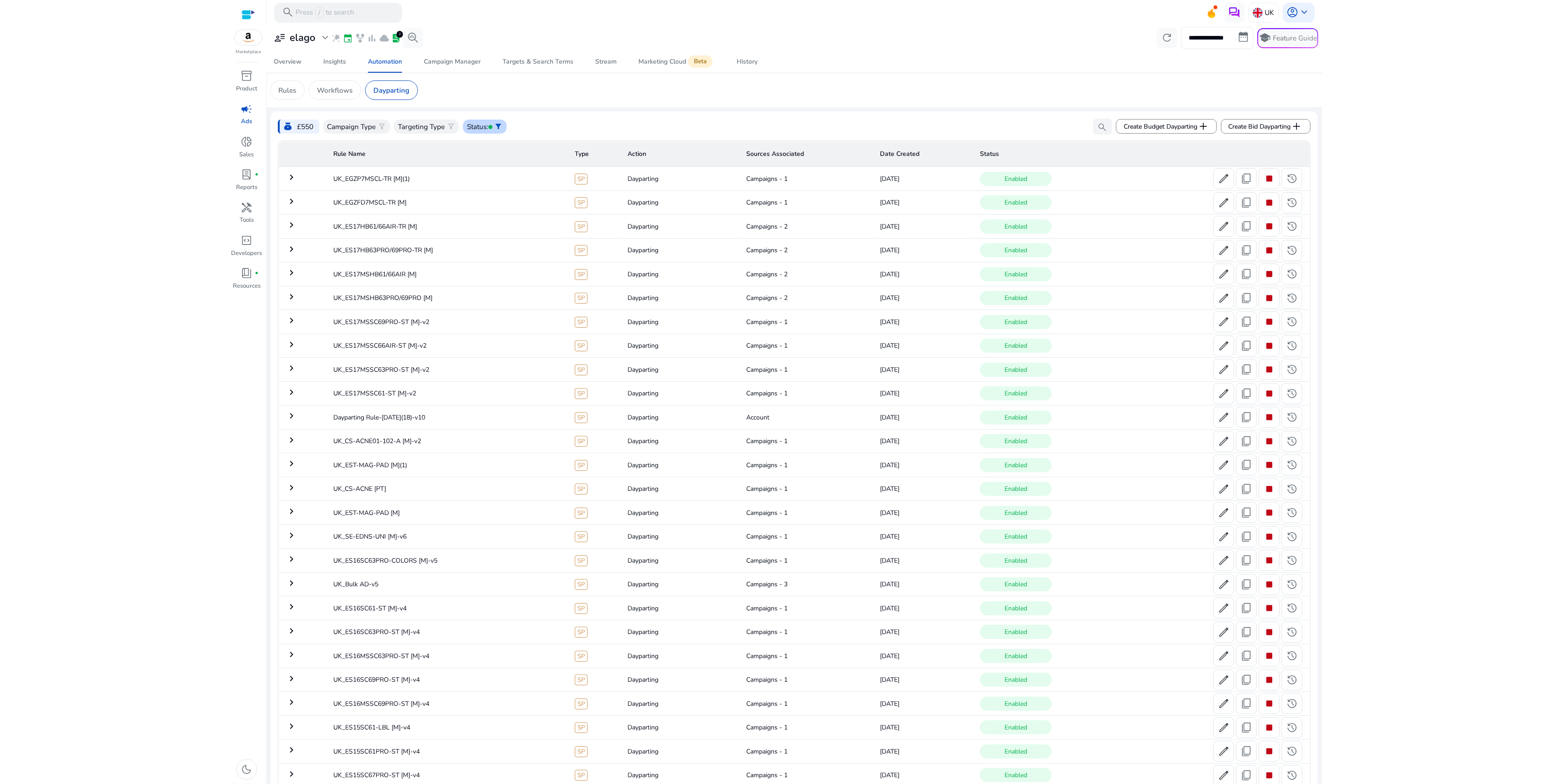
click at [498, 129] on span "filter_alt" at bounding box center [498, 126] width 8 height 8
click at [513, 173] on div "Enabled" at bounding box center [510, 172] width 91 height 22
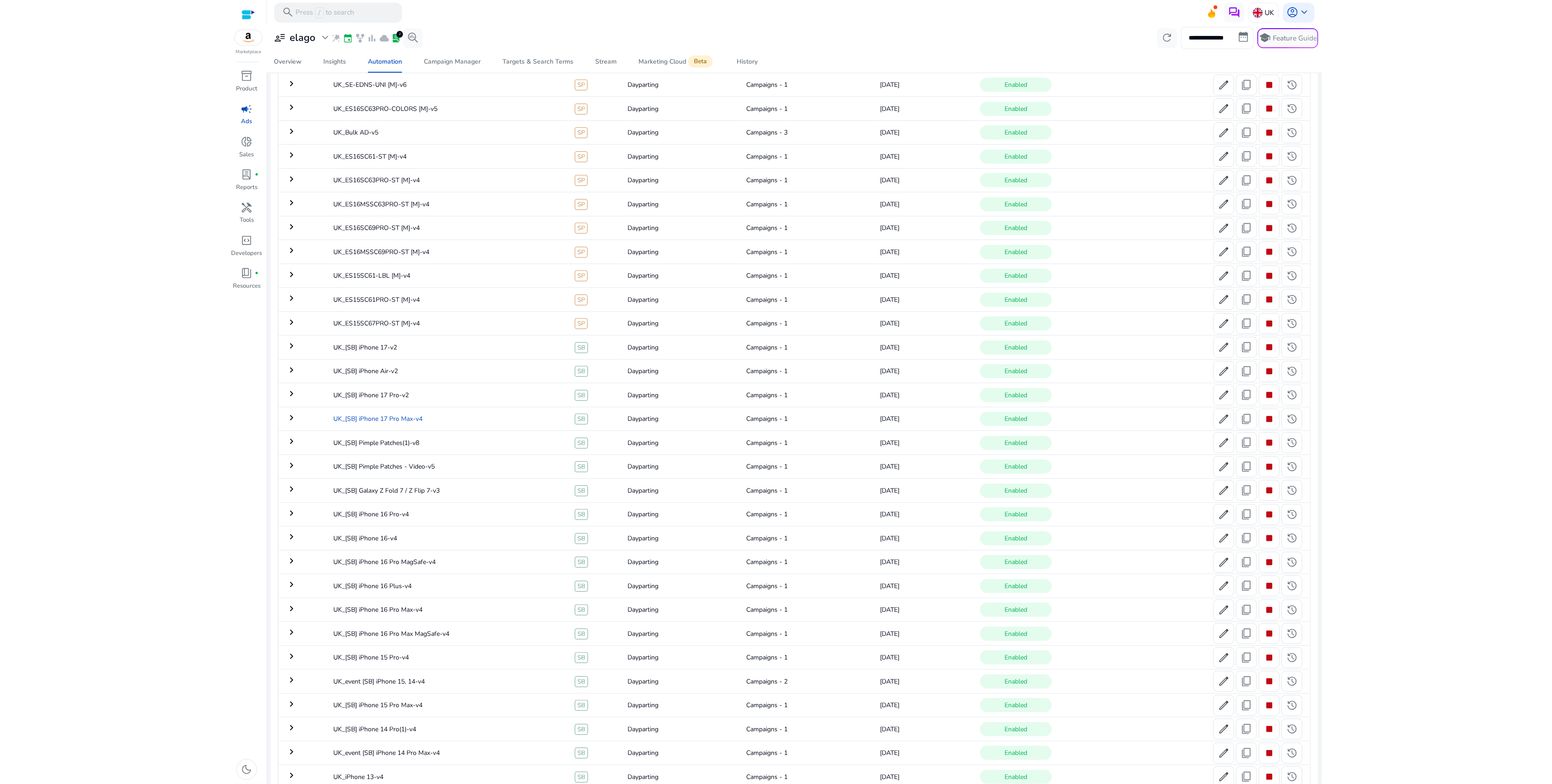
scroll to position [454, 0]
click at [408, 469] on td "UK_[SB] Pimple Patches - Video-v5" at bounding box center [446, 465] width 242 height 24
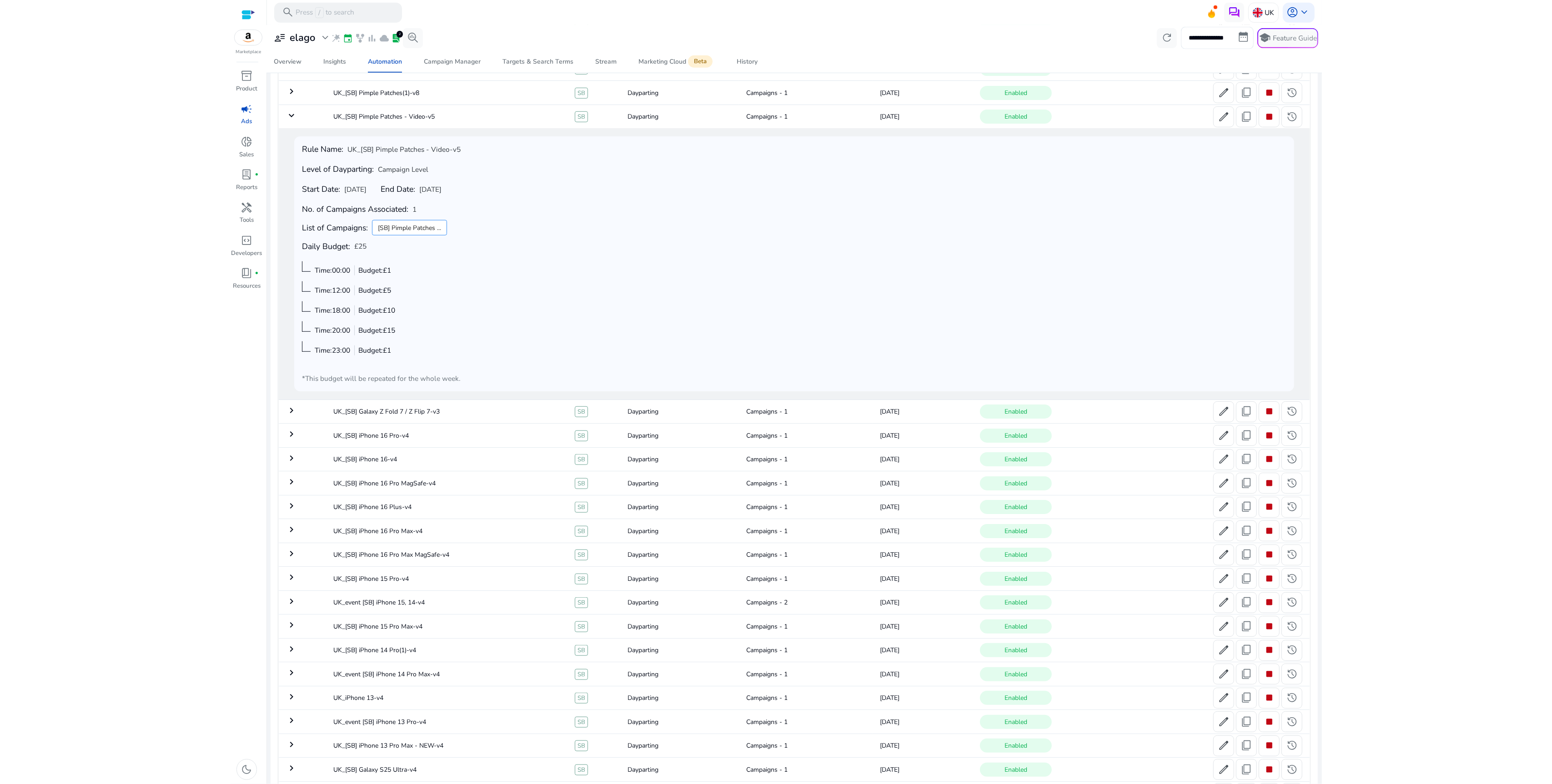
scroll to position [780, 0]
click at [1223, 144] on span "edit" at bounding box center [1224, 140] width 12 height 12
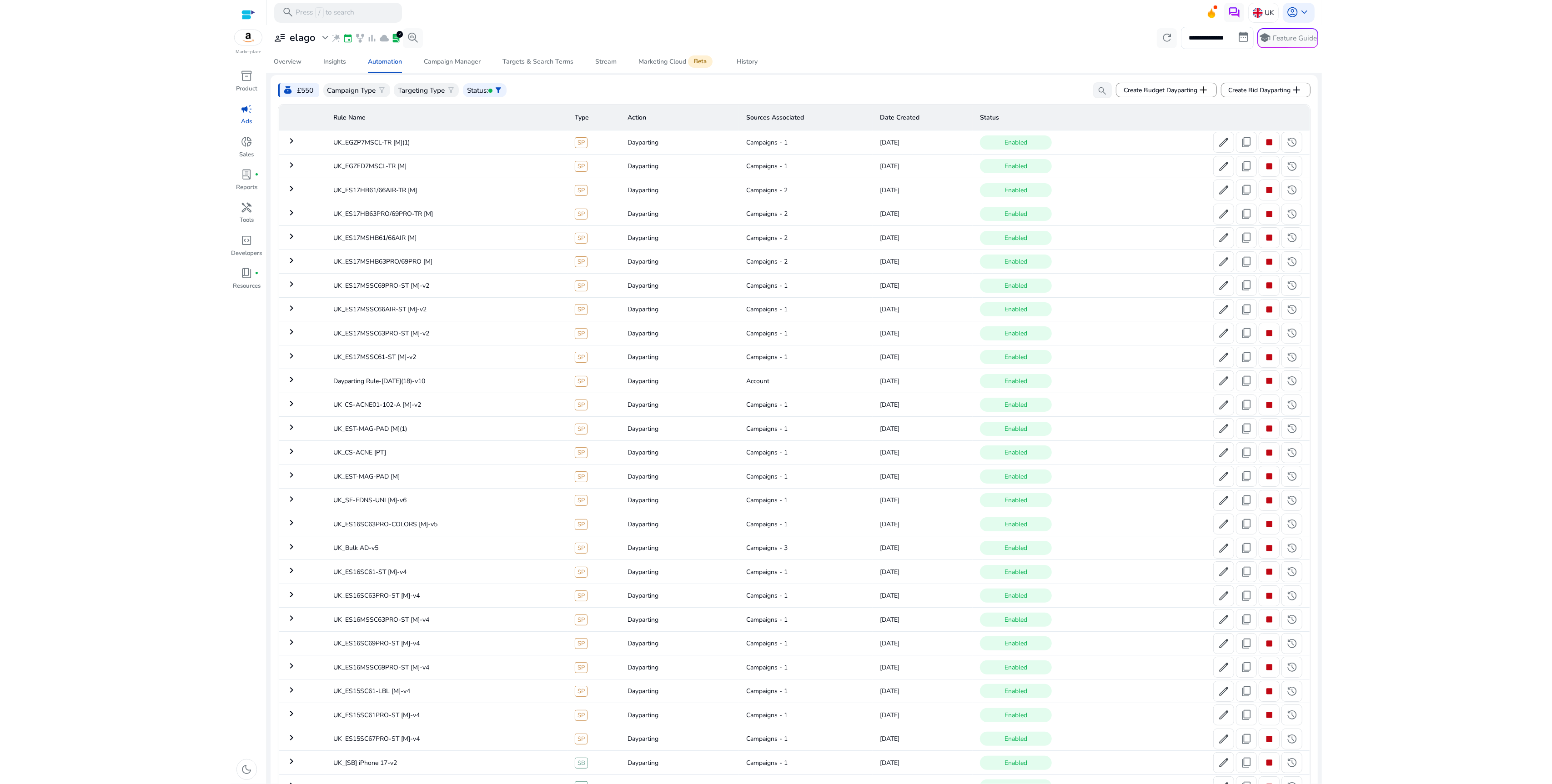
scroll to position [0, 0]
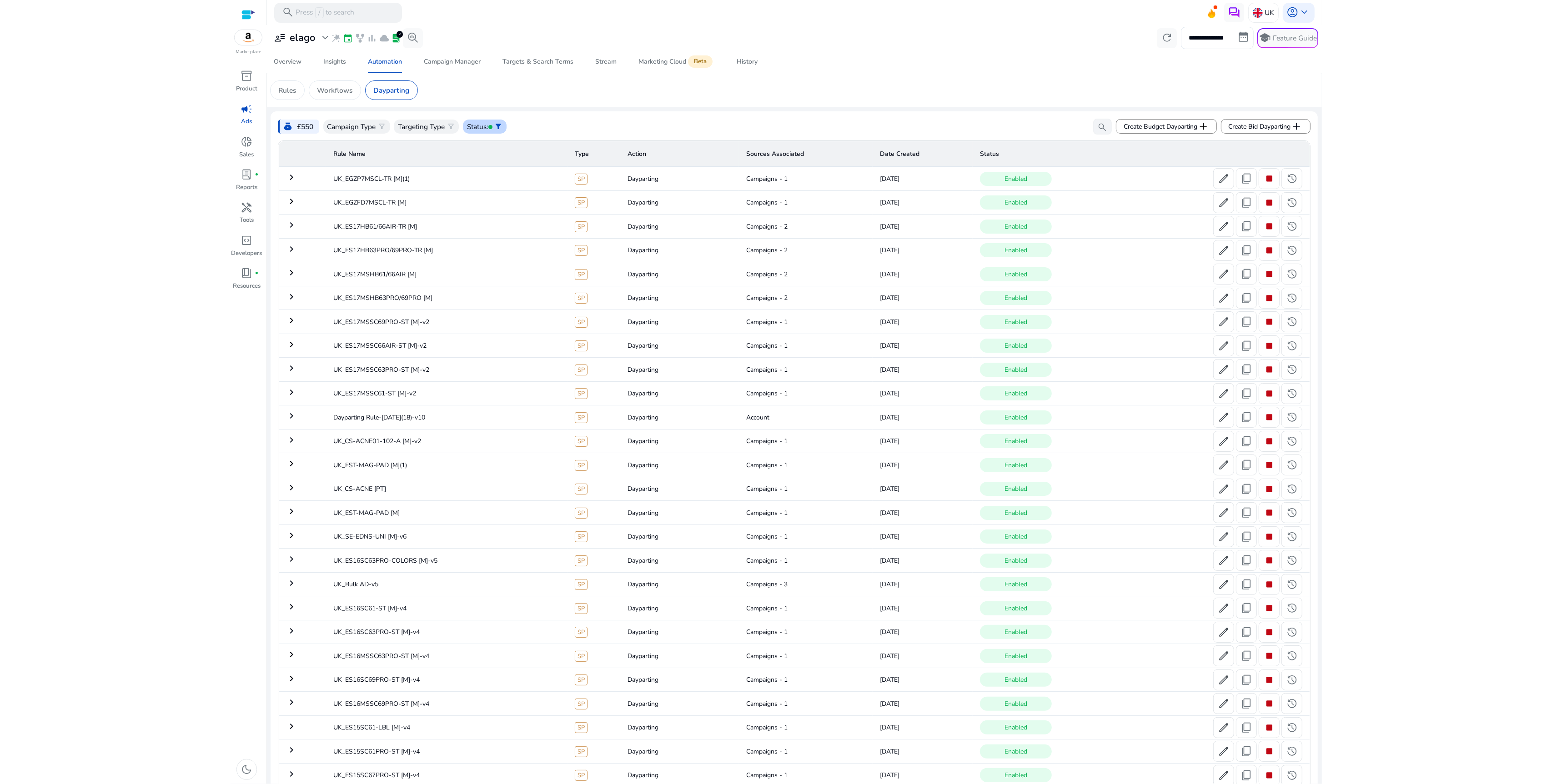
click at [473, 130] on p "Status" at bounding box center [477, 126] width 19 height 10
click at [482, 144] on div "All" at bounding box center [510, 147] width 91 height 22
click at [473, 67] on span "Campaign Manager" at bounding box center [452, 61] width 57 height 22
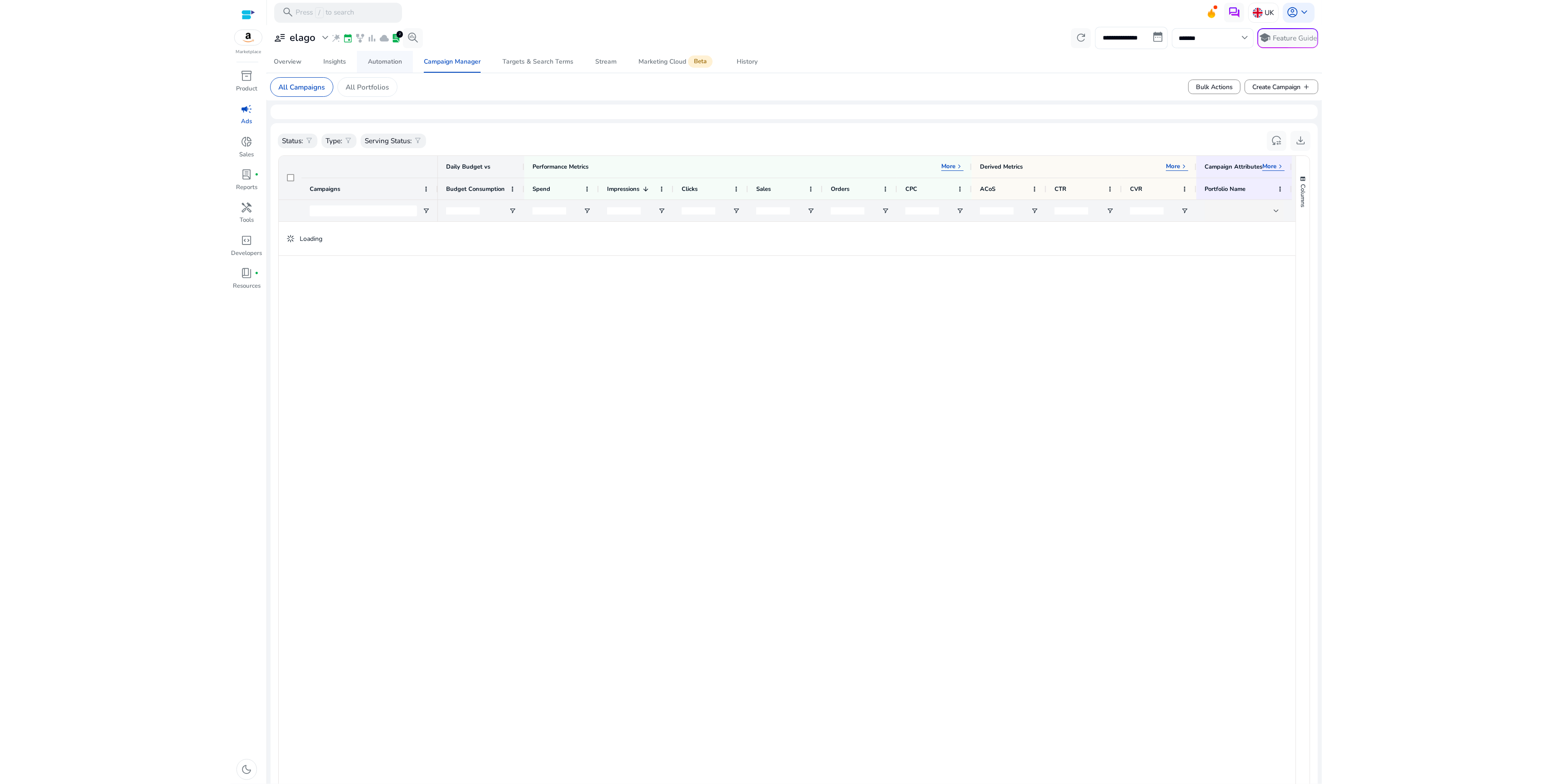
click at [388, 65] on div "Automation" at bounding box center [385, 62] width 34 height 7
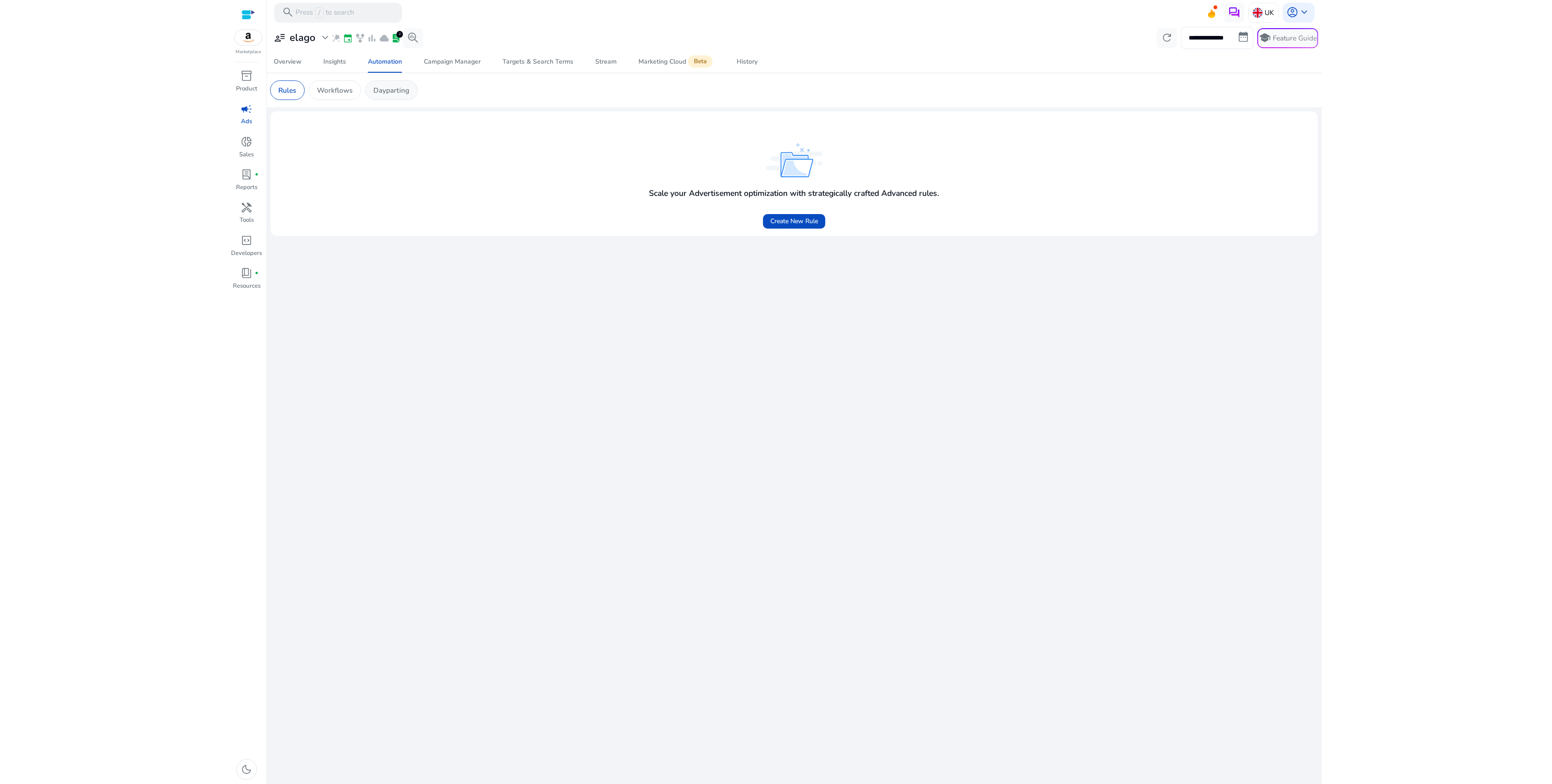
click at [394, 86] on p "Dayparting" at bounding box center [391, 90] width 36 height 10
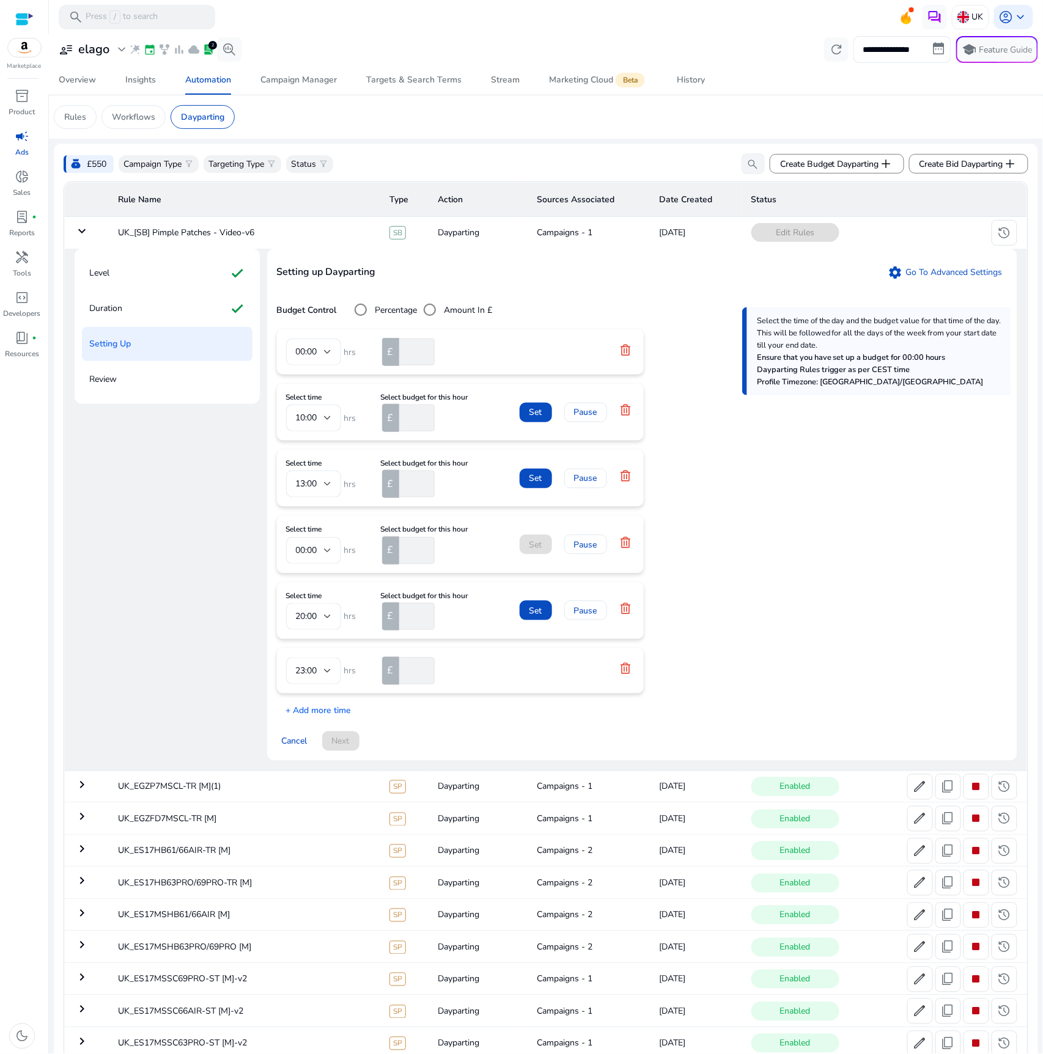
scroll to position [142, 0]
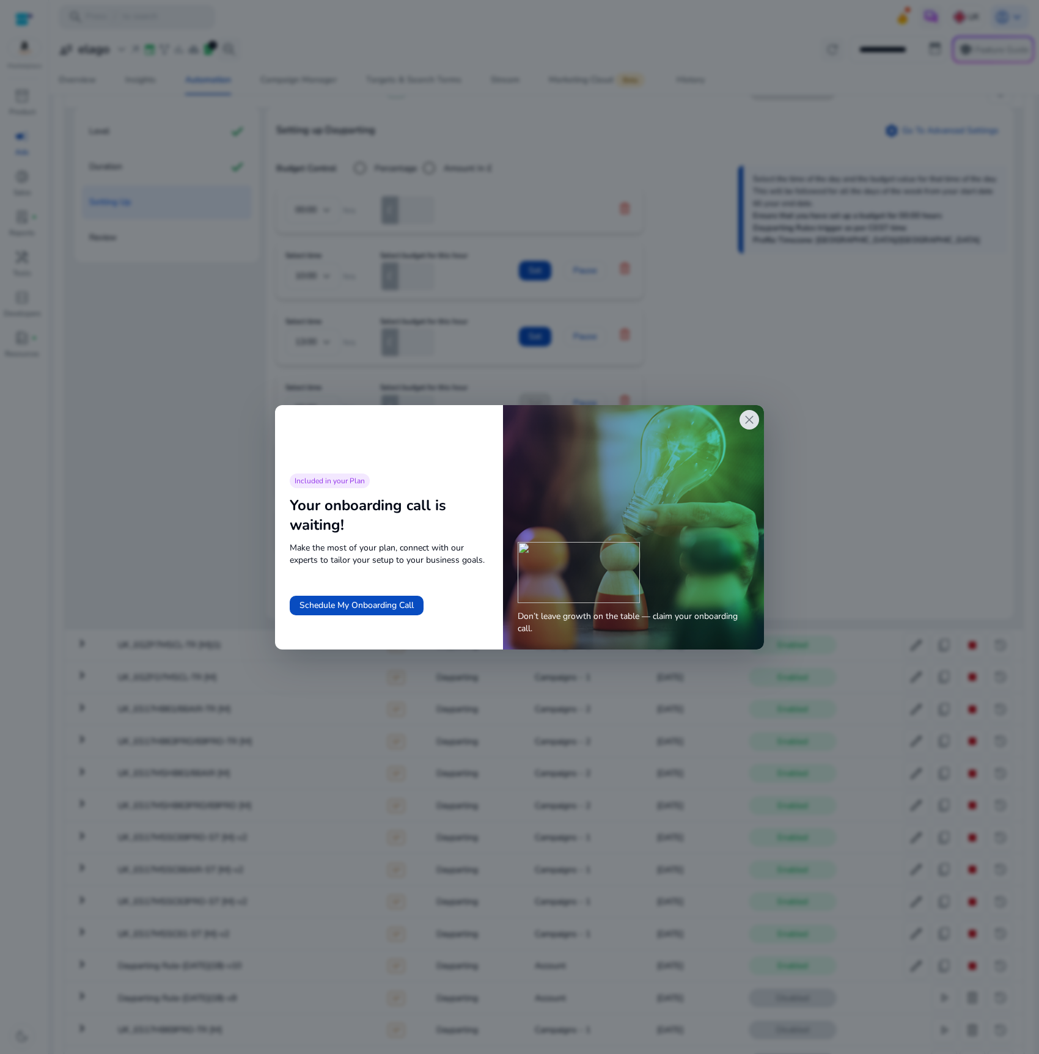
click at [747, 417] on span "close" at bounding box center [749, 420] width 15 height 15
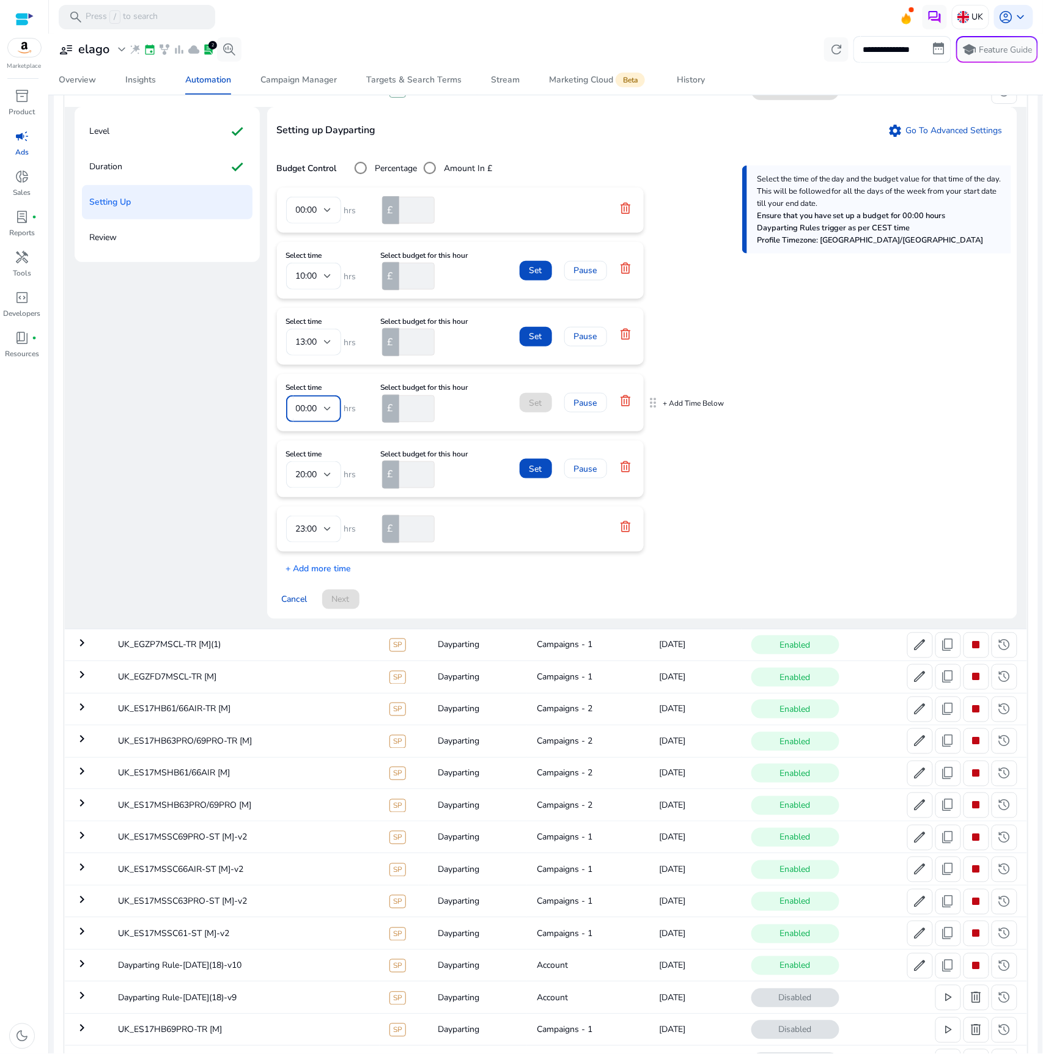
click at [324, 411] on div at bounding box center [327, 408] width 7 height 5
click at [309, 585] on span "17:00" at bounding box center [313, 591] width 35 height 13
click at [411, 418] on input "number" at bounding box center [416, 408] width 38 height 27
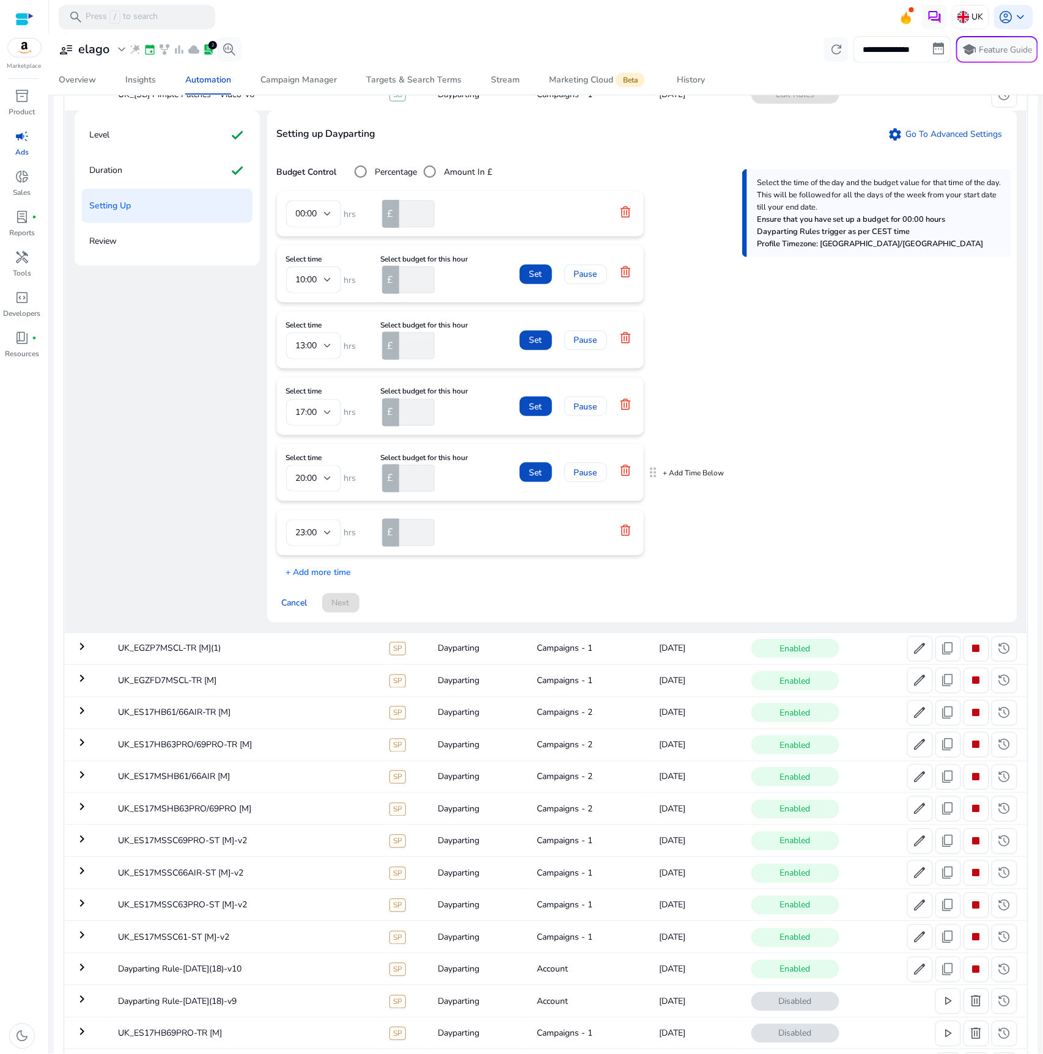
scroll to position [139, 0]
type input "**"
click at [413, 491] on input "**" at bounding box center [416, 477] width 38 height 27
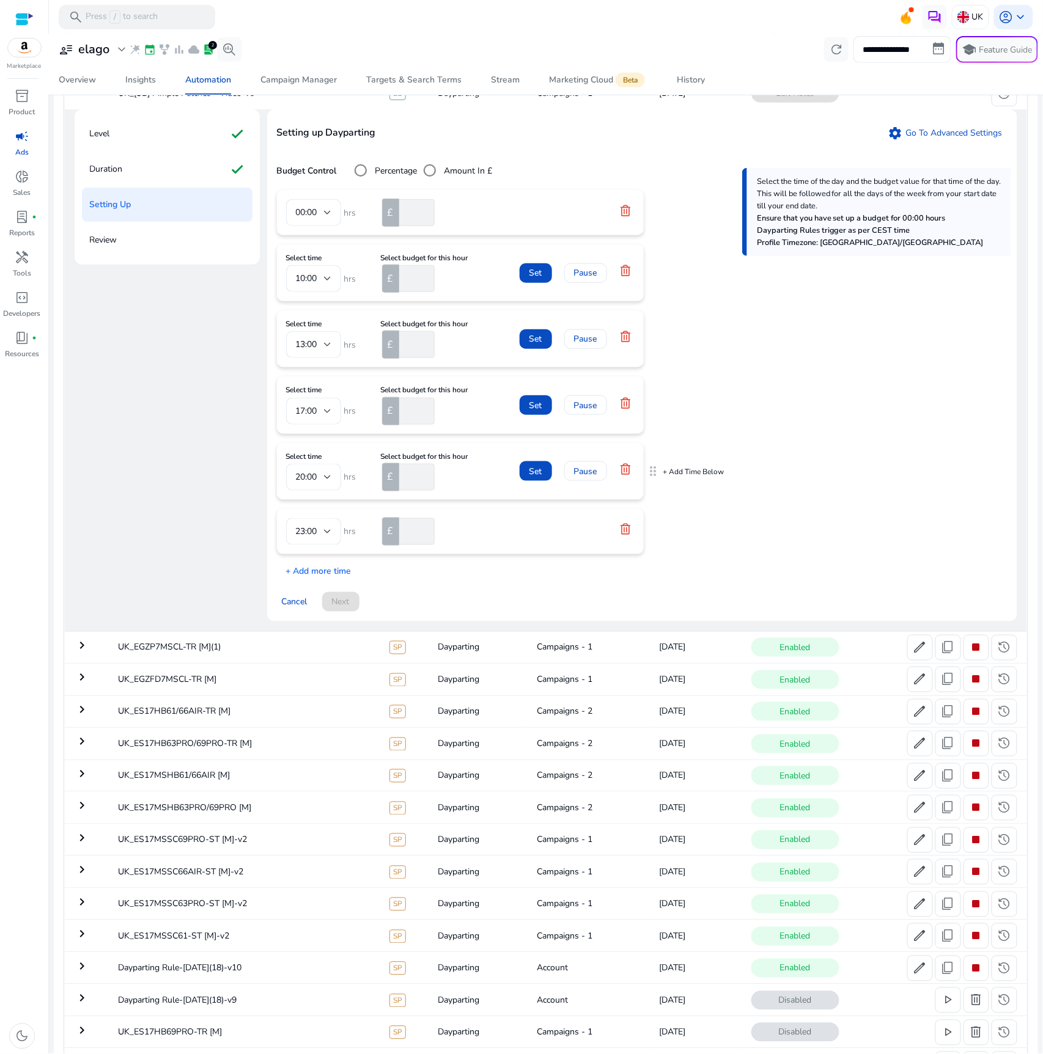
scroll to position [135, 0]
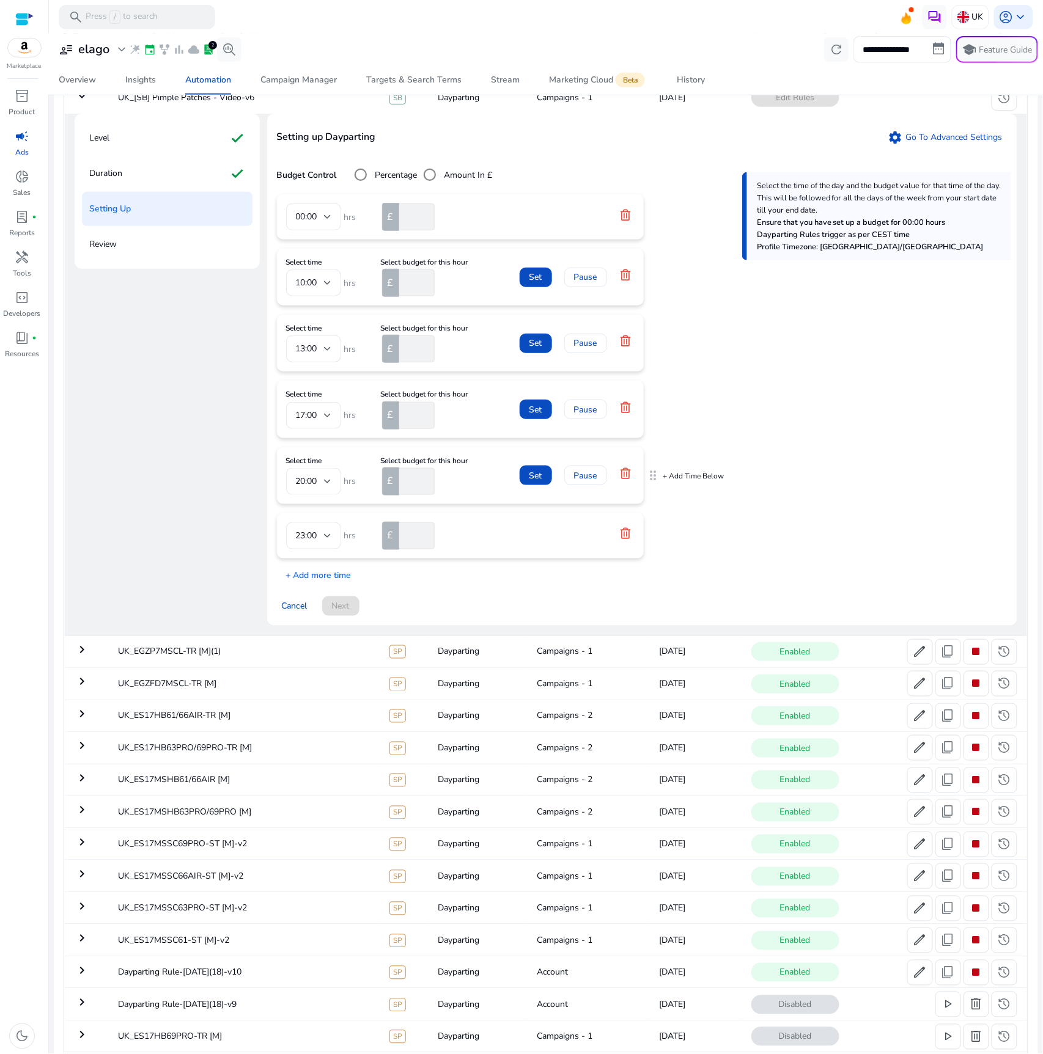
click at [411, 493] on input "****" at bounding box center [416, 481] width 38 height 27
type input "**"
click at [325, 582] on p "+ Add more time" at bounding box center [314, 572] width 75 height 19
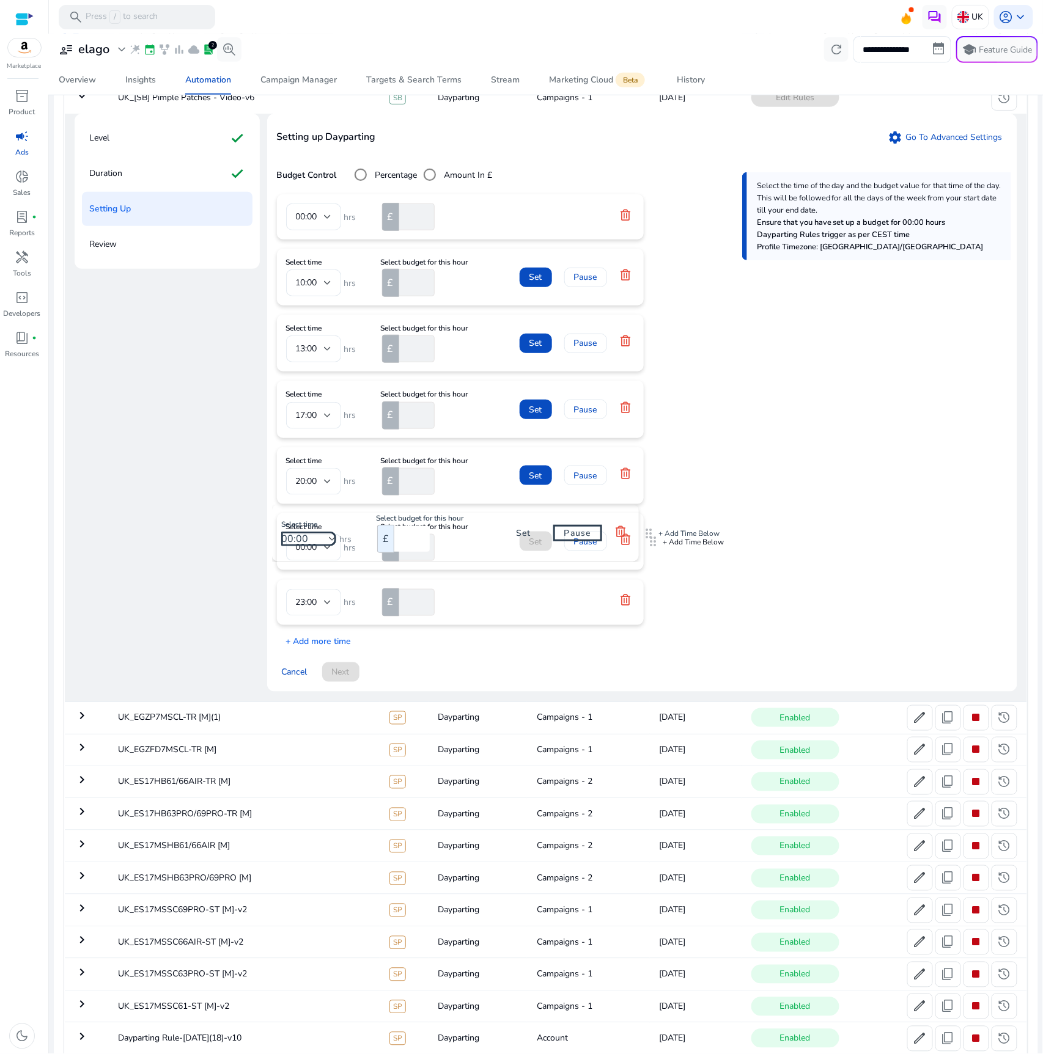
drag, startPoint x: 651, startPoint y: 611, endPoint x: 646, endPoint y: 525, distance: 86.3
click at [414, 560] on input "number" at bounding box center [416, 547] width 38 height 27
click at [324, 550] on div at bounding box center [327, 547] width 7 height 5
click at [323, 698] on span "21:00" at bounding box center [313, 694] width 35 height 13
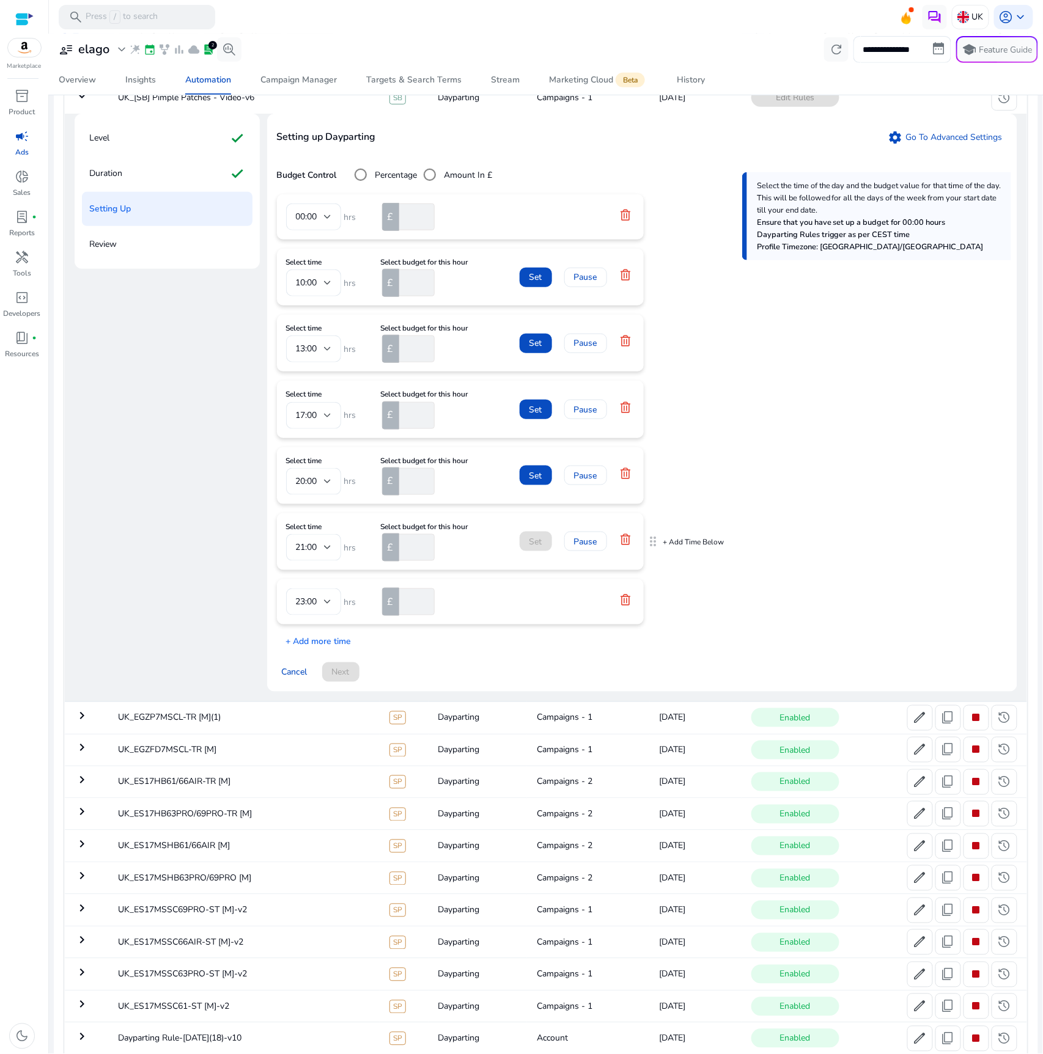
click at [410, 561] on input "number" at bounding box center [416, 547] width 38 height 27
click at [829, 553] on div "00:00 hrs £ * Select time 10:00 hrs Select budget for this hour £ * Set Pause S…" at bounding box center [642, 421] width 730 height 454
drag, startPoint x: 414, startPoint y: 562, endPoint x: 394, endPoint y: 561, distance: 20.2
click at [394, 561] on div "£ **" at bounding box center [417, 547] width 73 height 27
click at [414, 561] on input "**" at bounding box center [416, 547] width 38 height 27
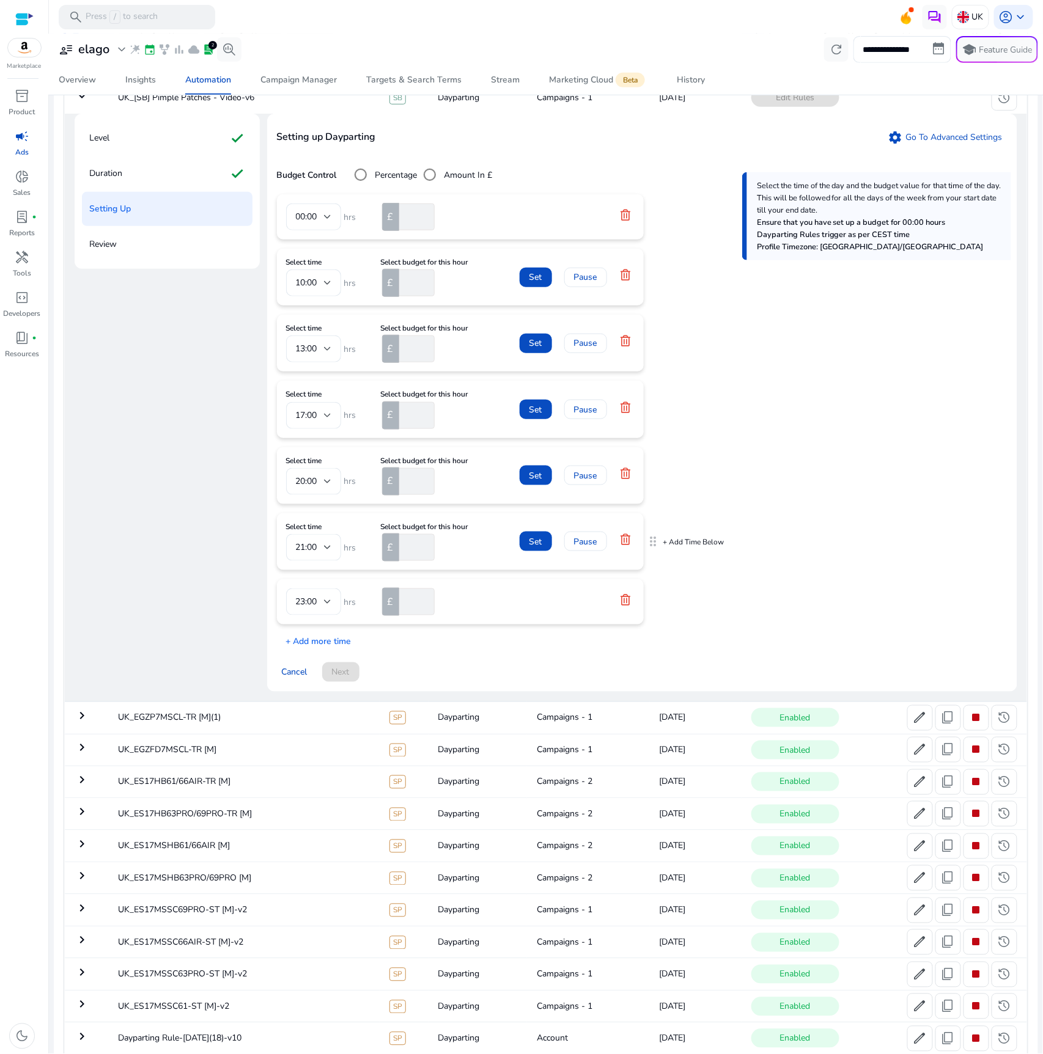
click at [414, 561] on input "**" at bounding box center [416, 547] width 38 height 27
type input "**"
click at [414, 495] on input "**" at bounding box center [416, 481] width 38 height 27
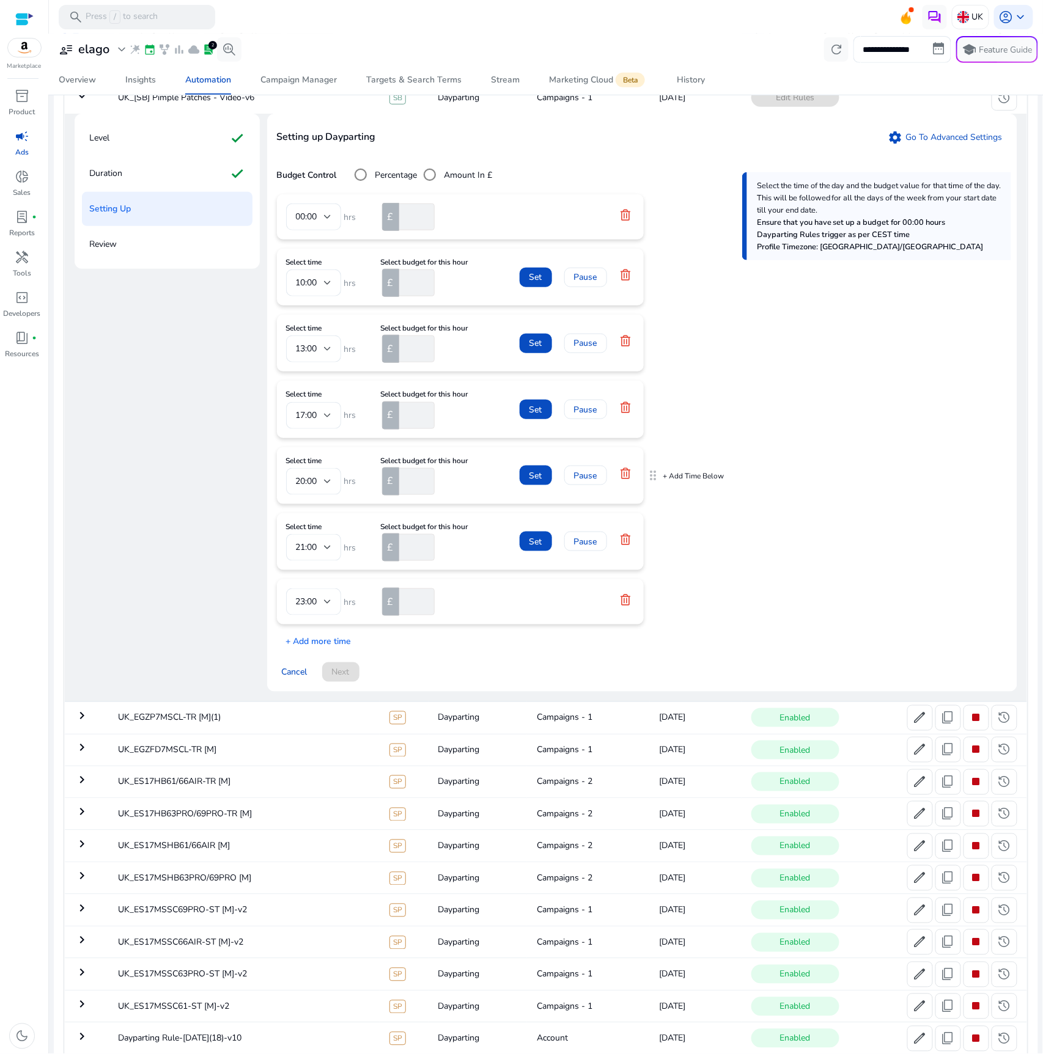
click at [414, 495] on input "**" at bounding box center [416, 481] width 38 height 27
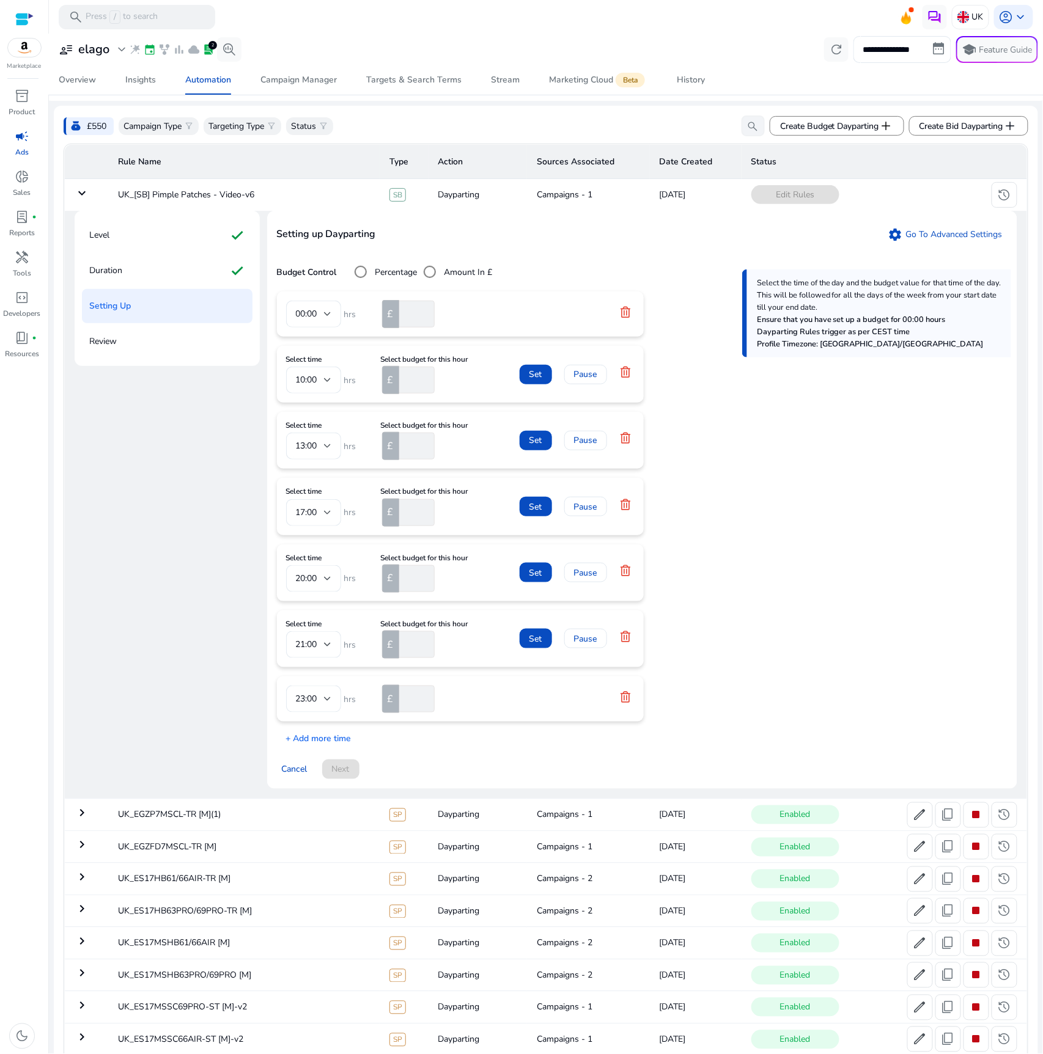
scroll to position [40, 0]
type input "**"
click at [758, 421] on div "00:00 hrs £ * Select time 10:00 hrs Select budget for this hour £ * Set Pause S…" at bounding box center [642, 517] width 730 height 454
drag, startPoint x: 689, startPoint y: 392, endPoint x: 650, endPoint y: 391, distance: 39.7
click at [691, 392] on div "00:00 hrs £ * Select time 10:00 hrs Select budget for this hour £ * Set Pause S…" at bounding box center [642, 517] width 730 height 454
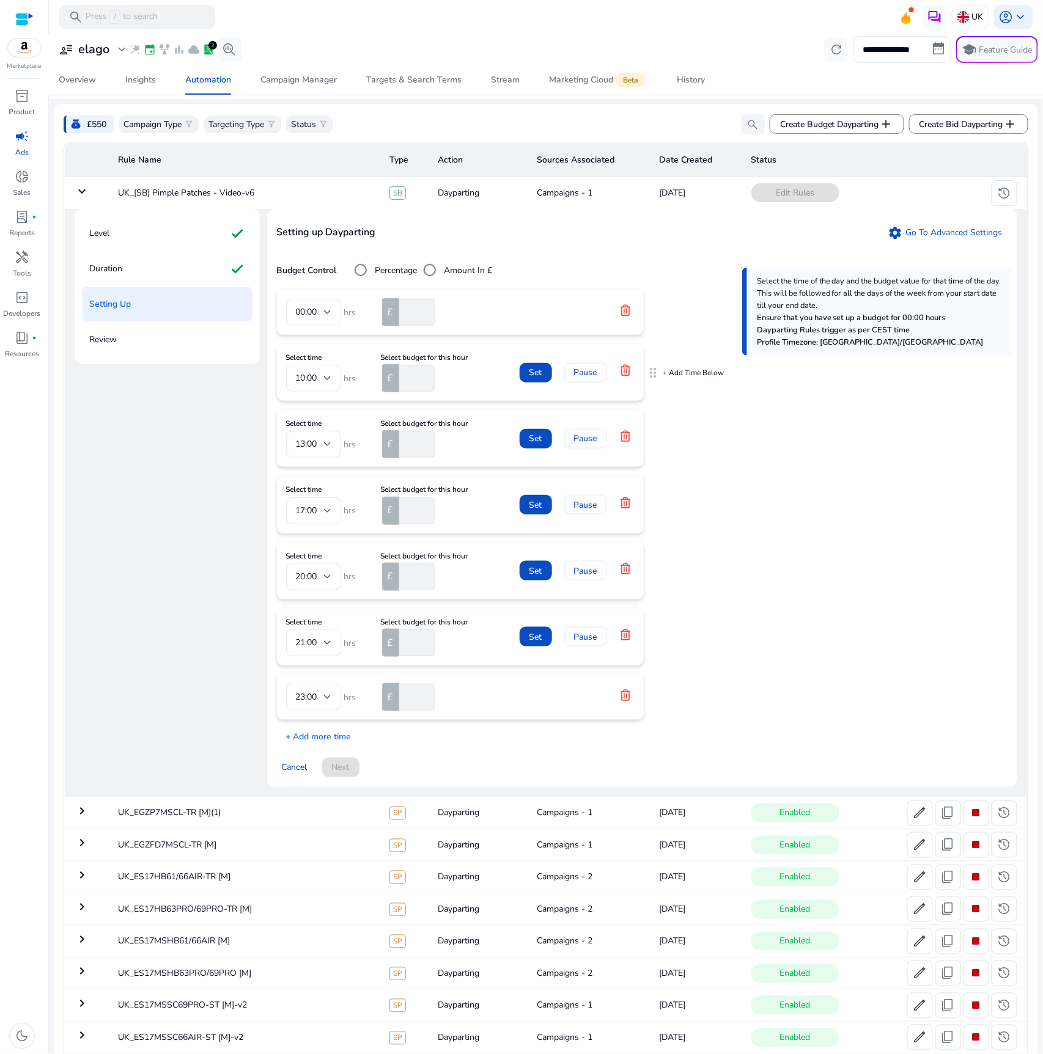
click at [545, 381] on span at bounding box center [536, 372] width 32 height 29
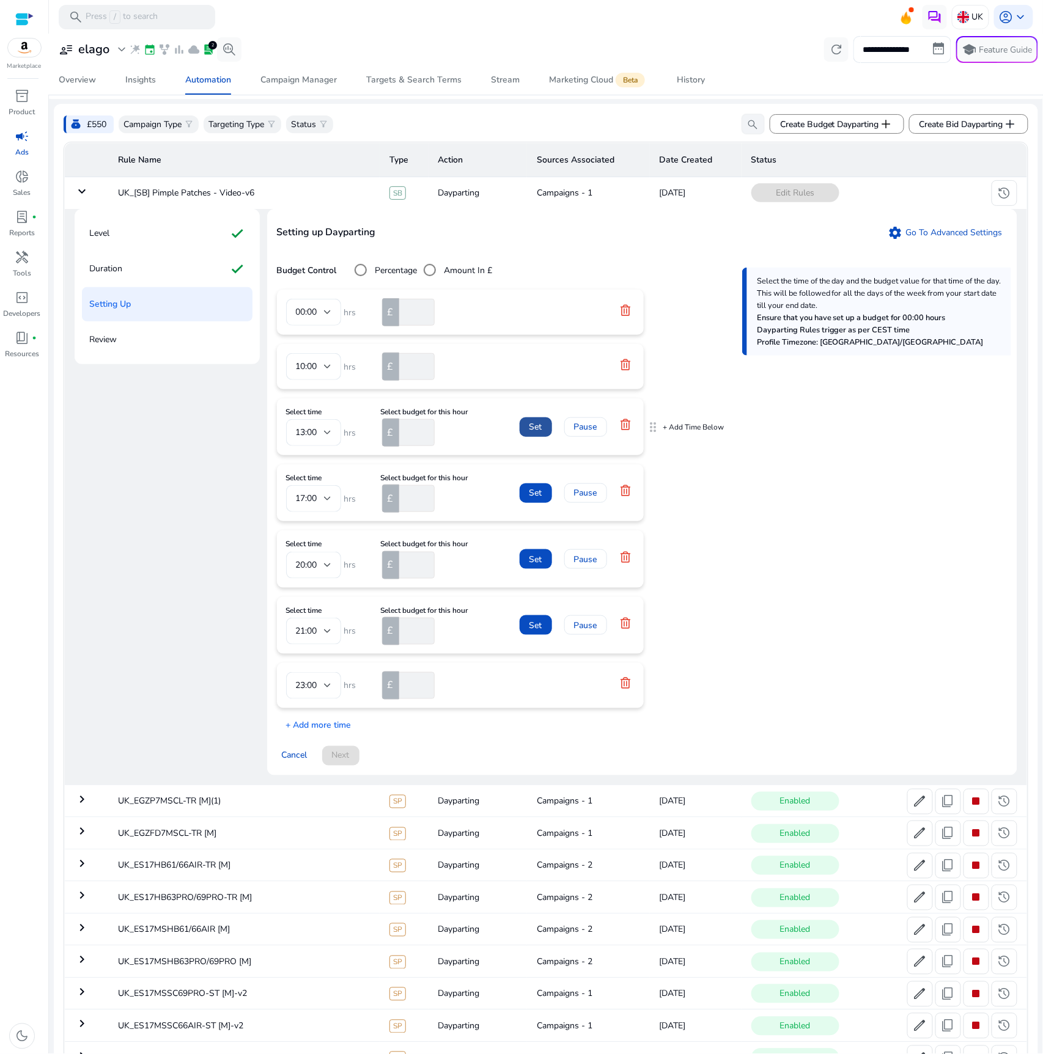
click at [545, 440] on span at bounding box center [536, 427] width 32 height 29
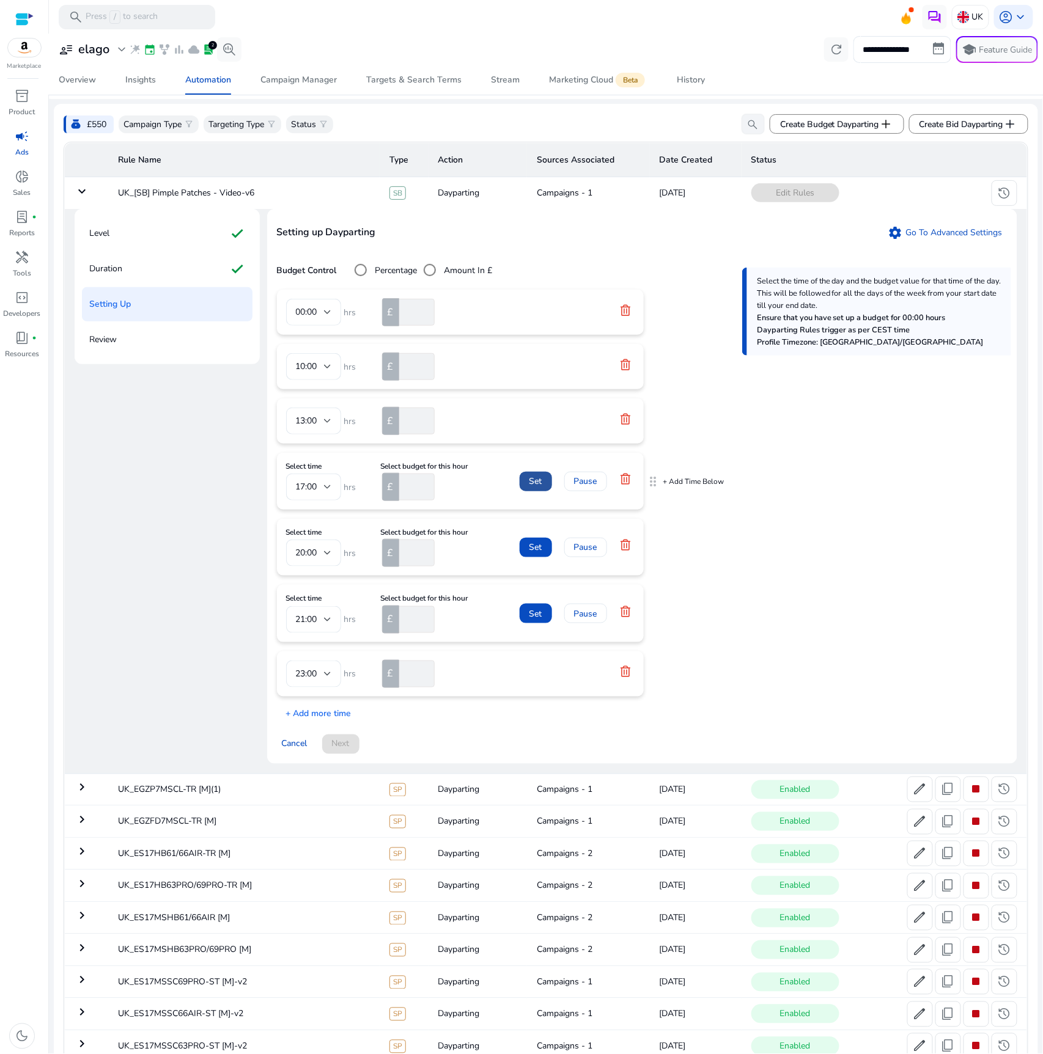
click at [537, 488] on span "Set" at bounding box center [535, 481] width 13 height 13
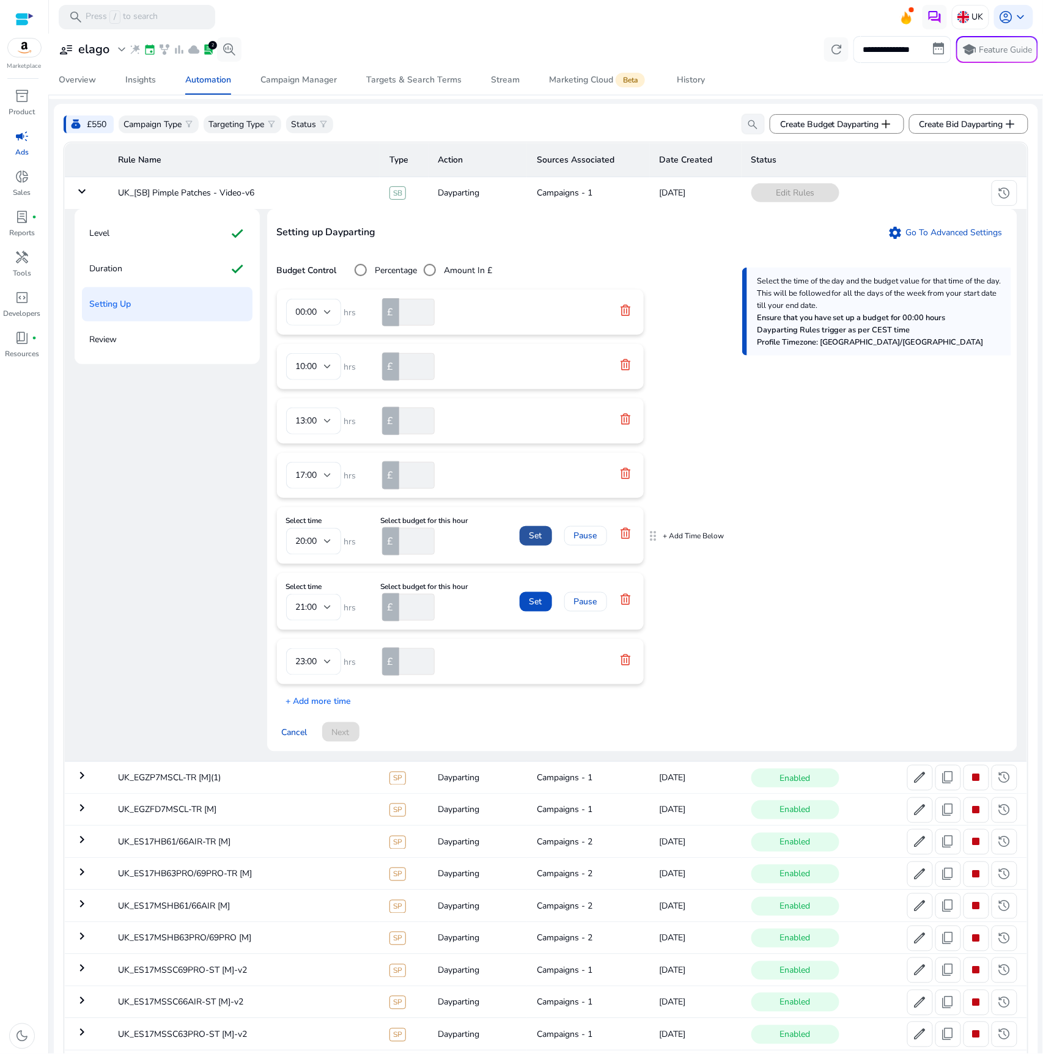
click at [534, 542] on span "Set" at bounding box center [535, 535] width 13 height 13
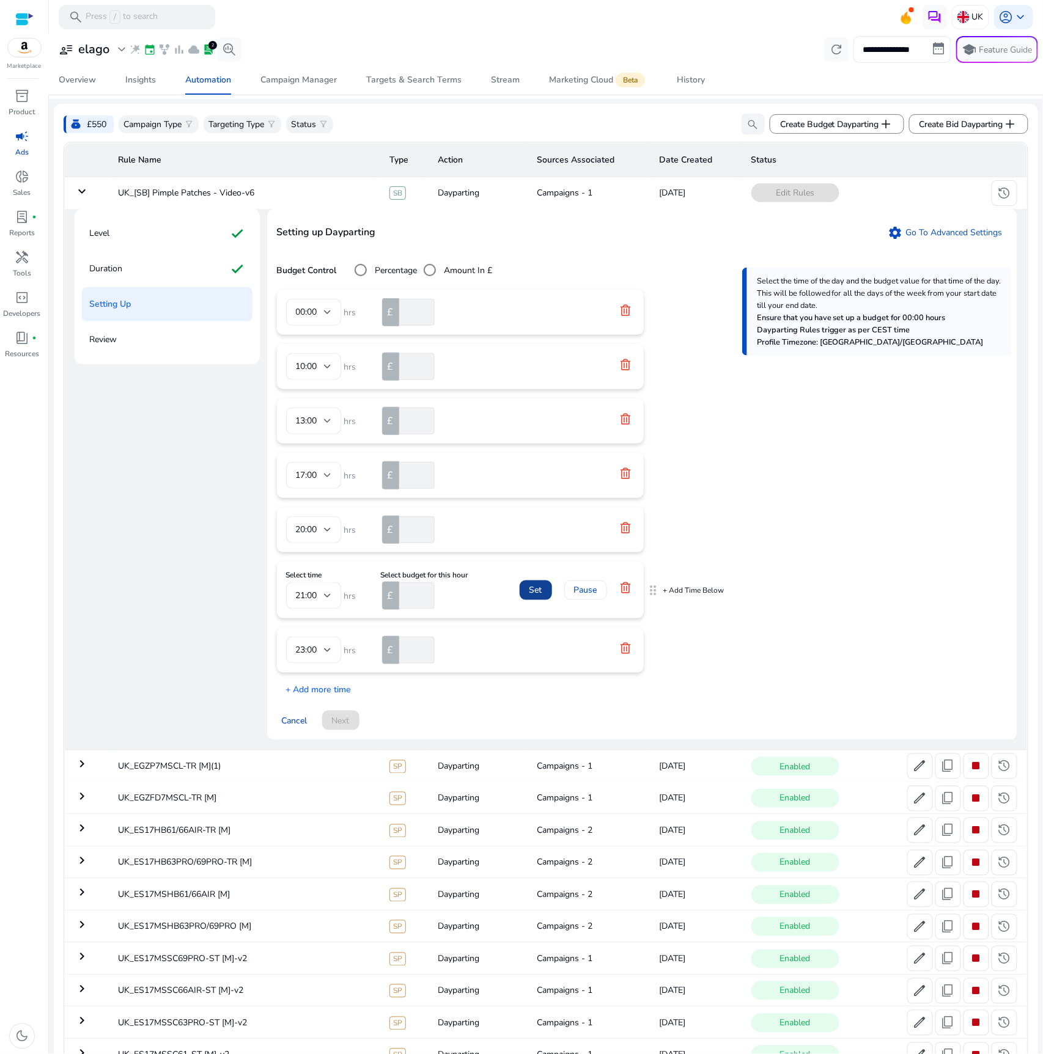
click at [534, 597] on span "Set" at bounding box center [535, 590] width 13 height 13
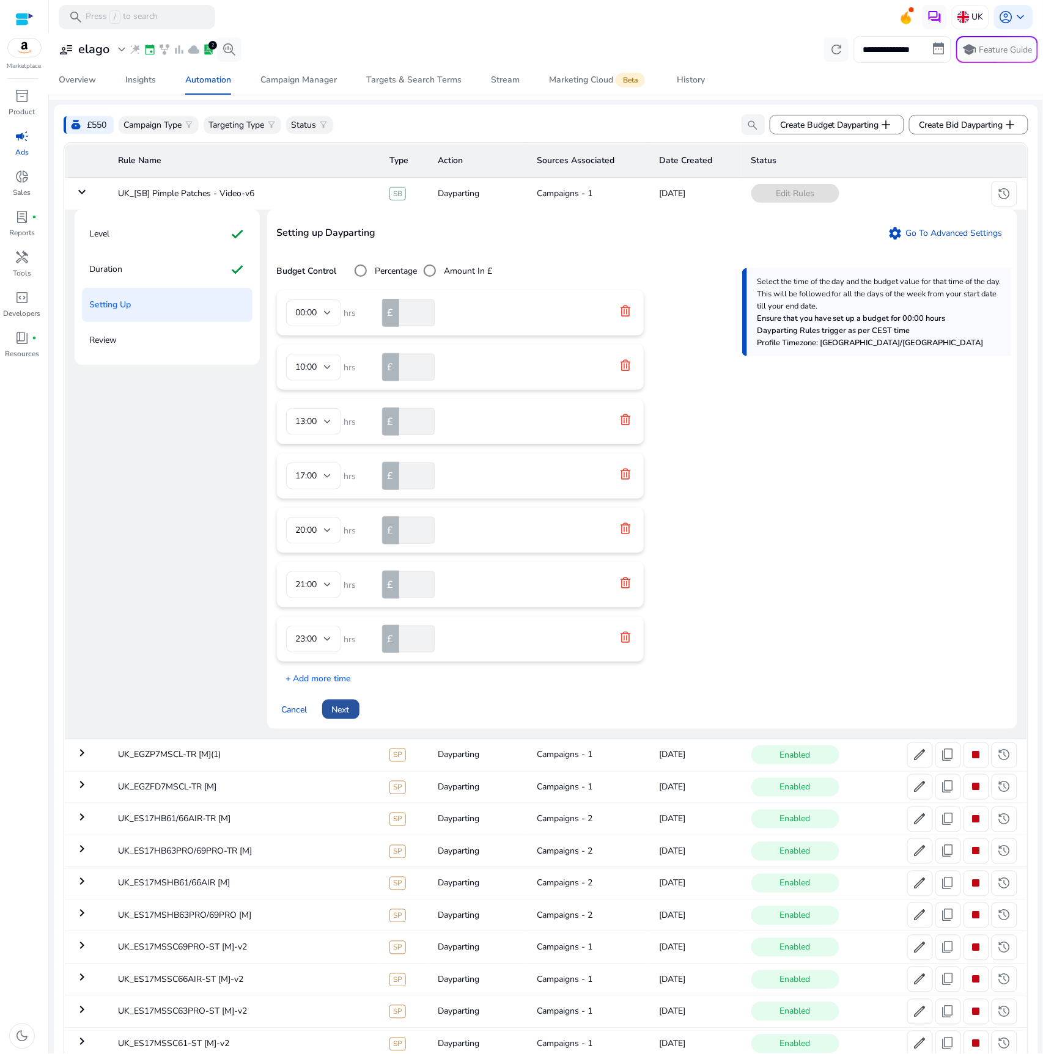
click at [348, 724] on span at bounding box center [340, 709] width 37 height 29
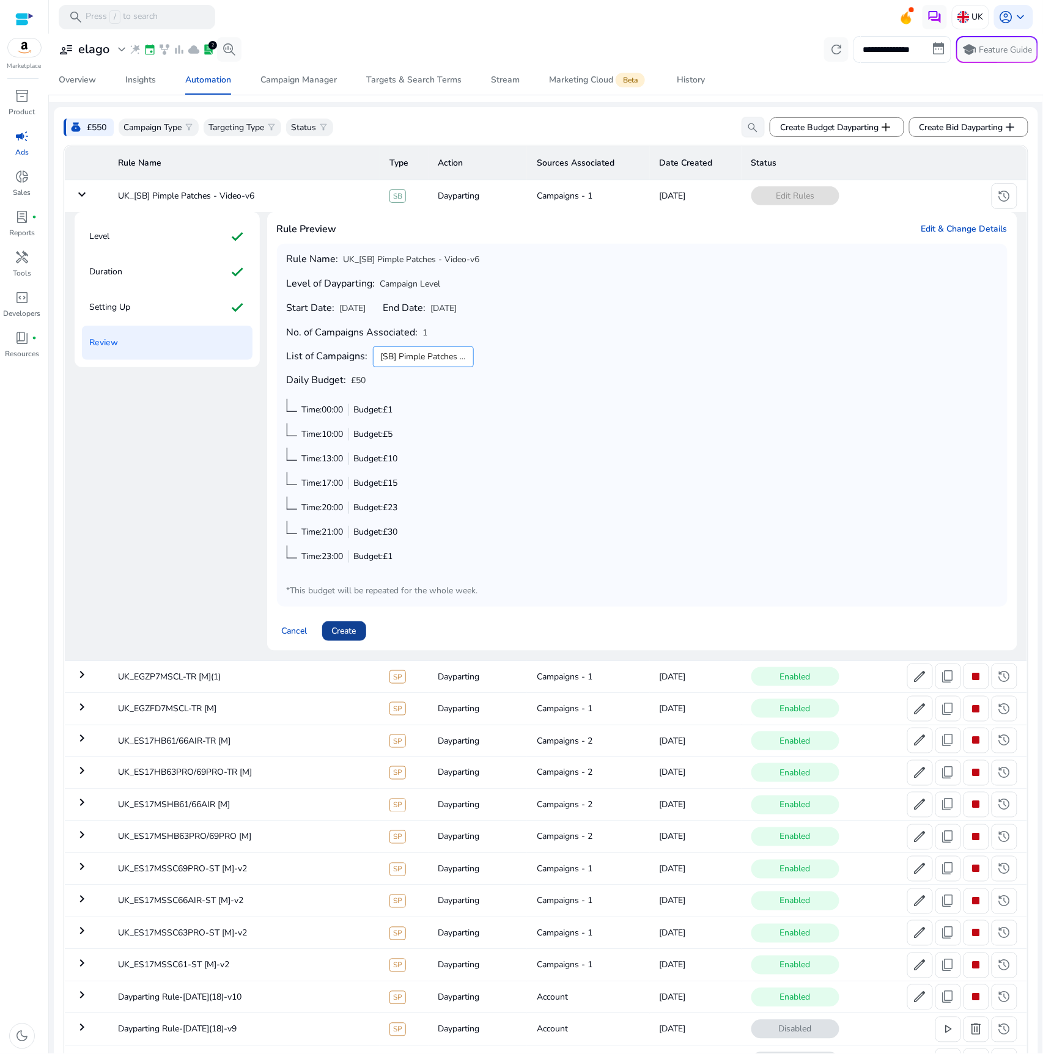
click at [348, 637] on span "Create" at bounding box center [344, 631] width 24 height 13
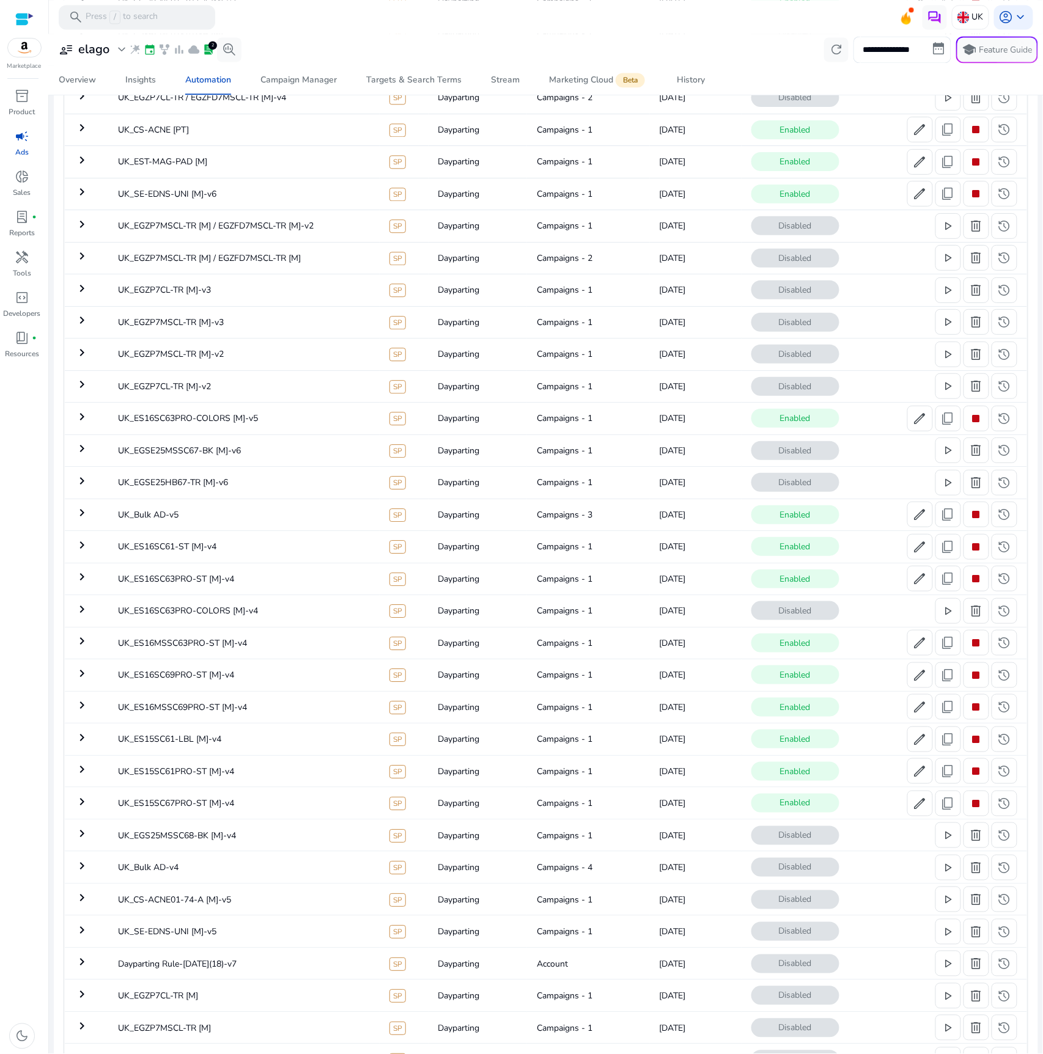
scroll to position [0, 0]
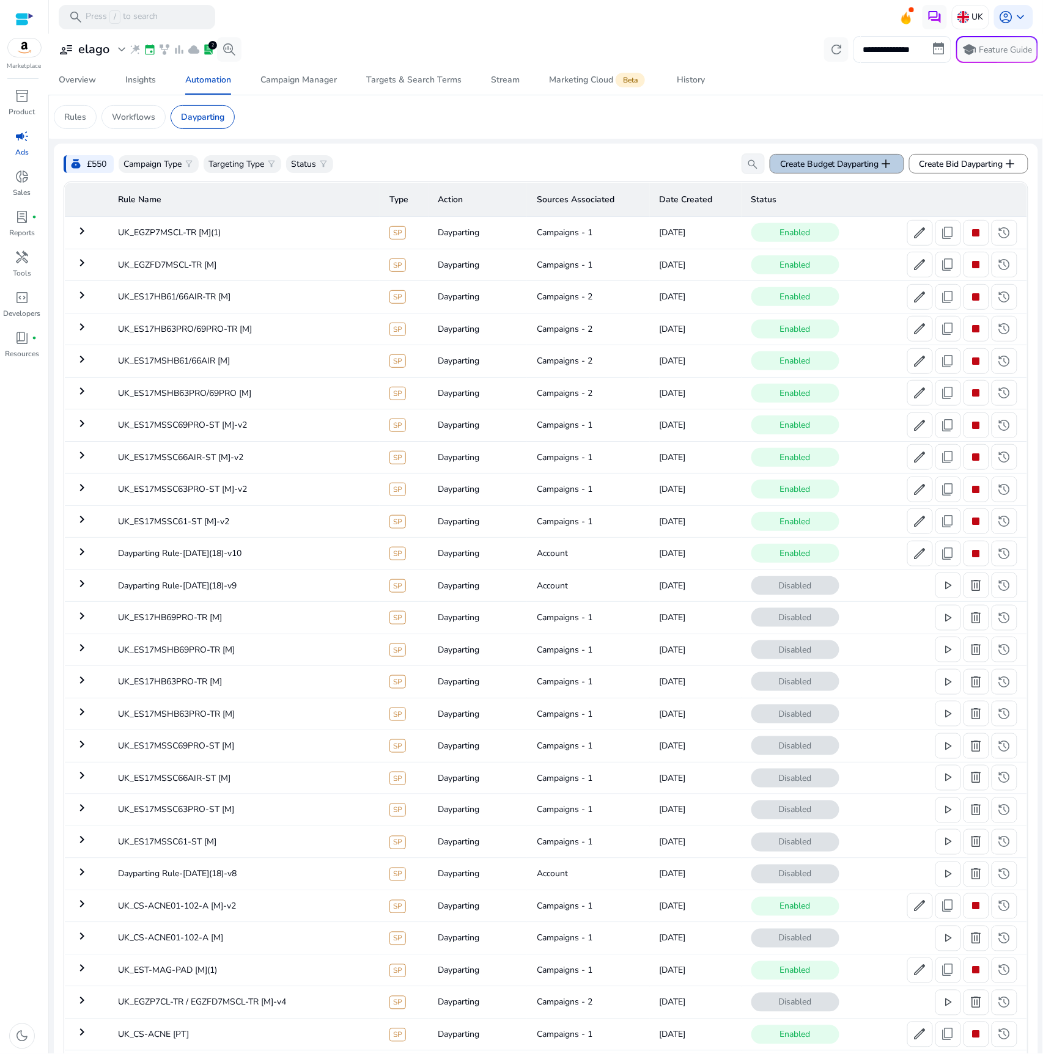
click at [870, 165] on span "Create Budget Dayparting add" at bounding box center [837, 163] width 114 height 15
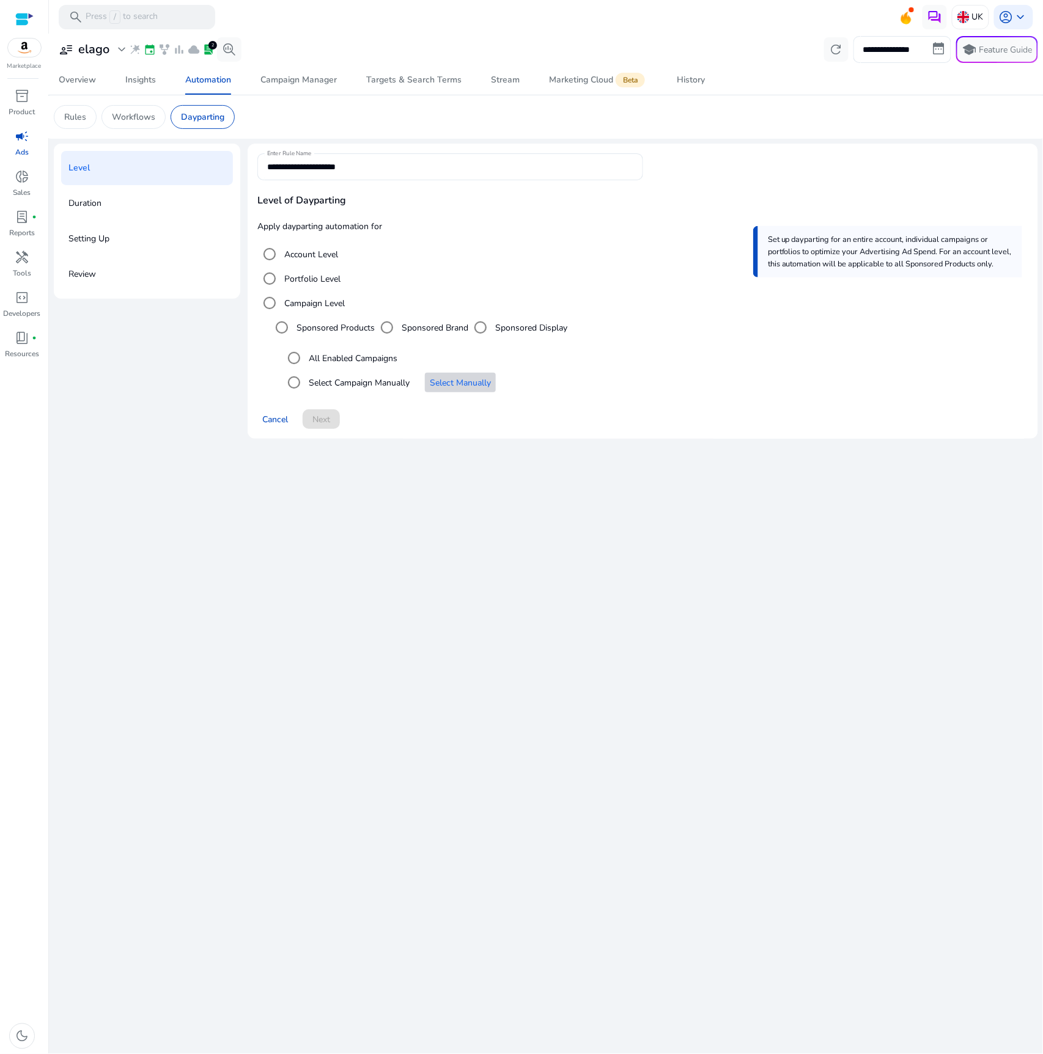
click at [447, 384] on span "Select Manually" at bounding box center [460, 382] width 61 height 13
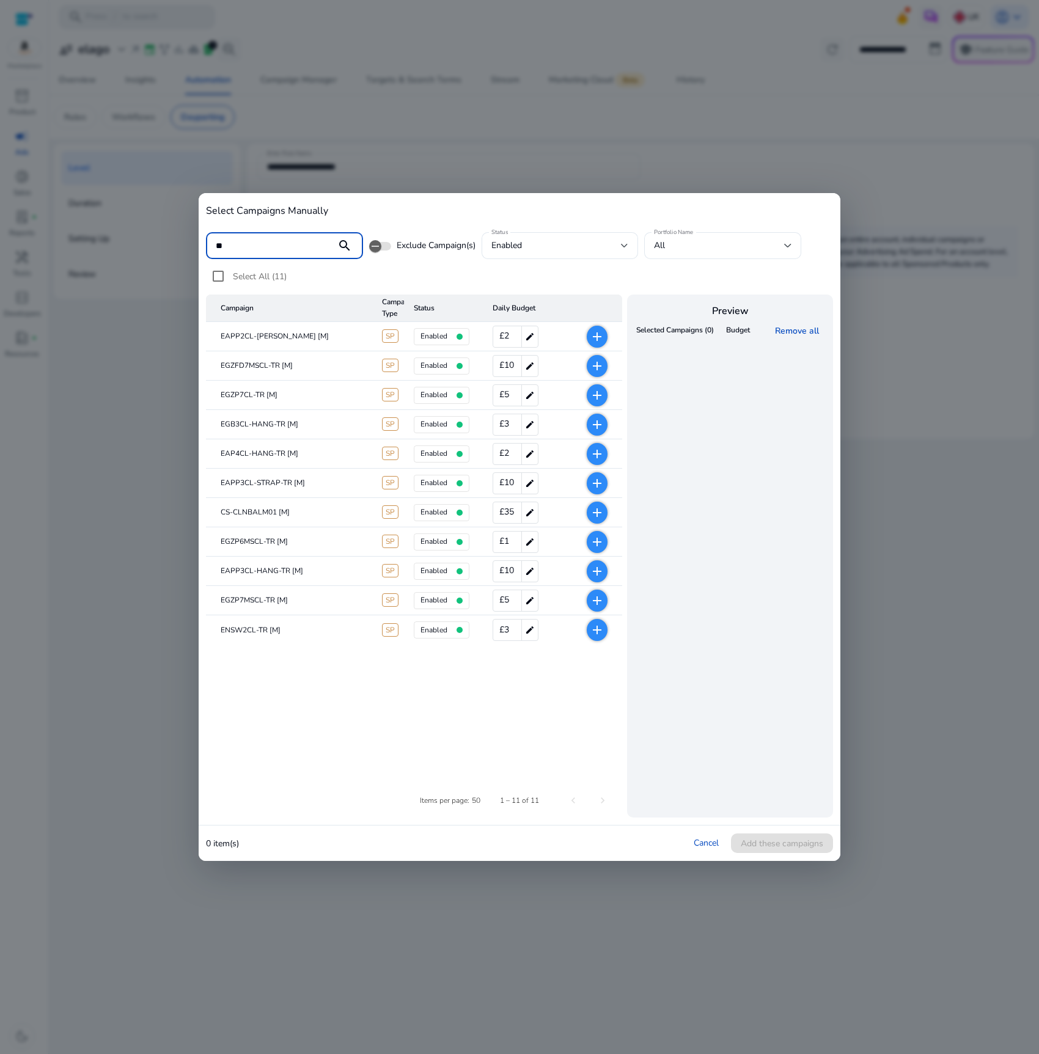
type input "***"
